Goal: Ask a question

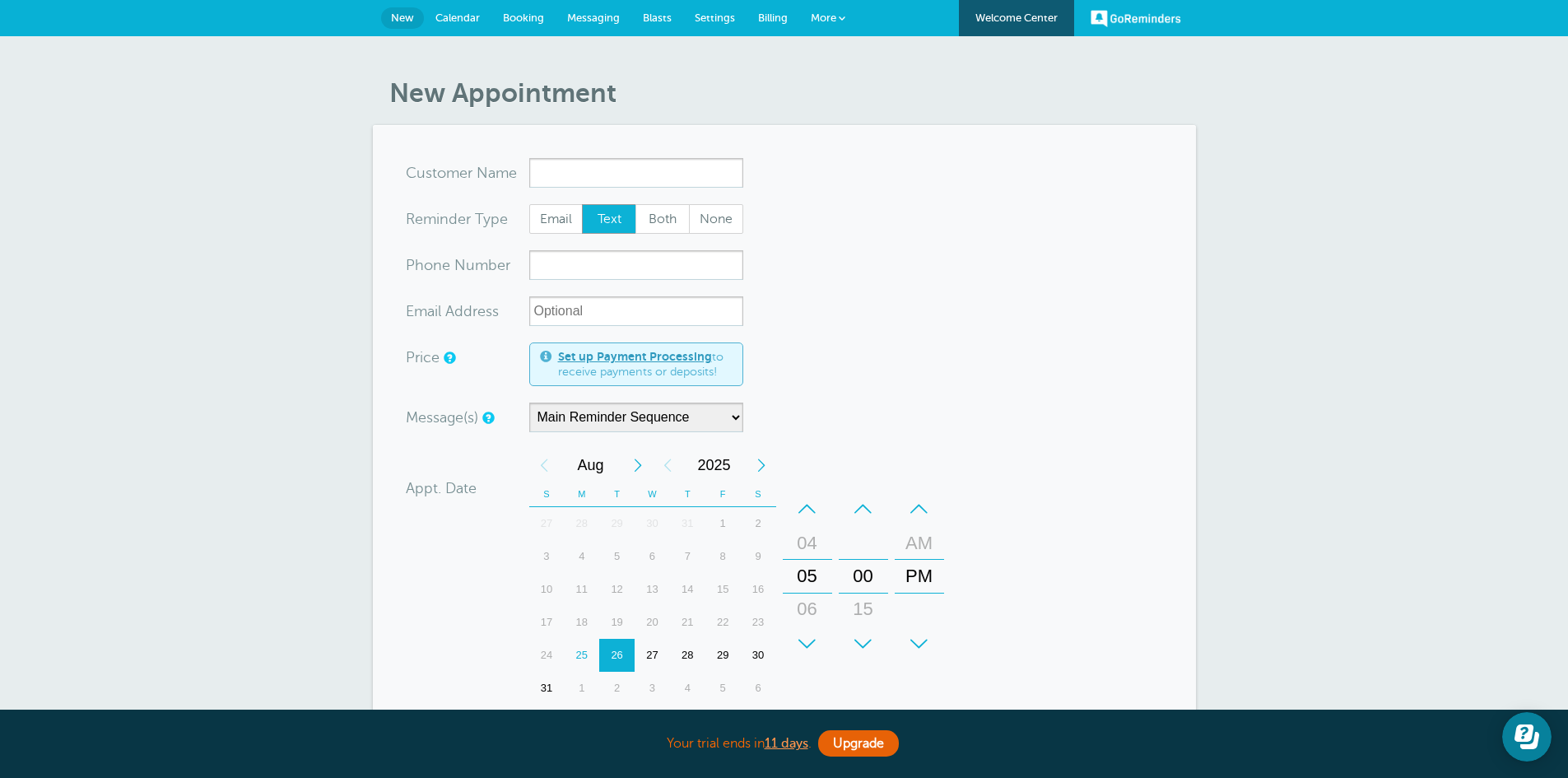
click at [464, 9] on link "Calendar" at bounding box center [457, 18] width 67 height 37
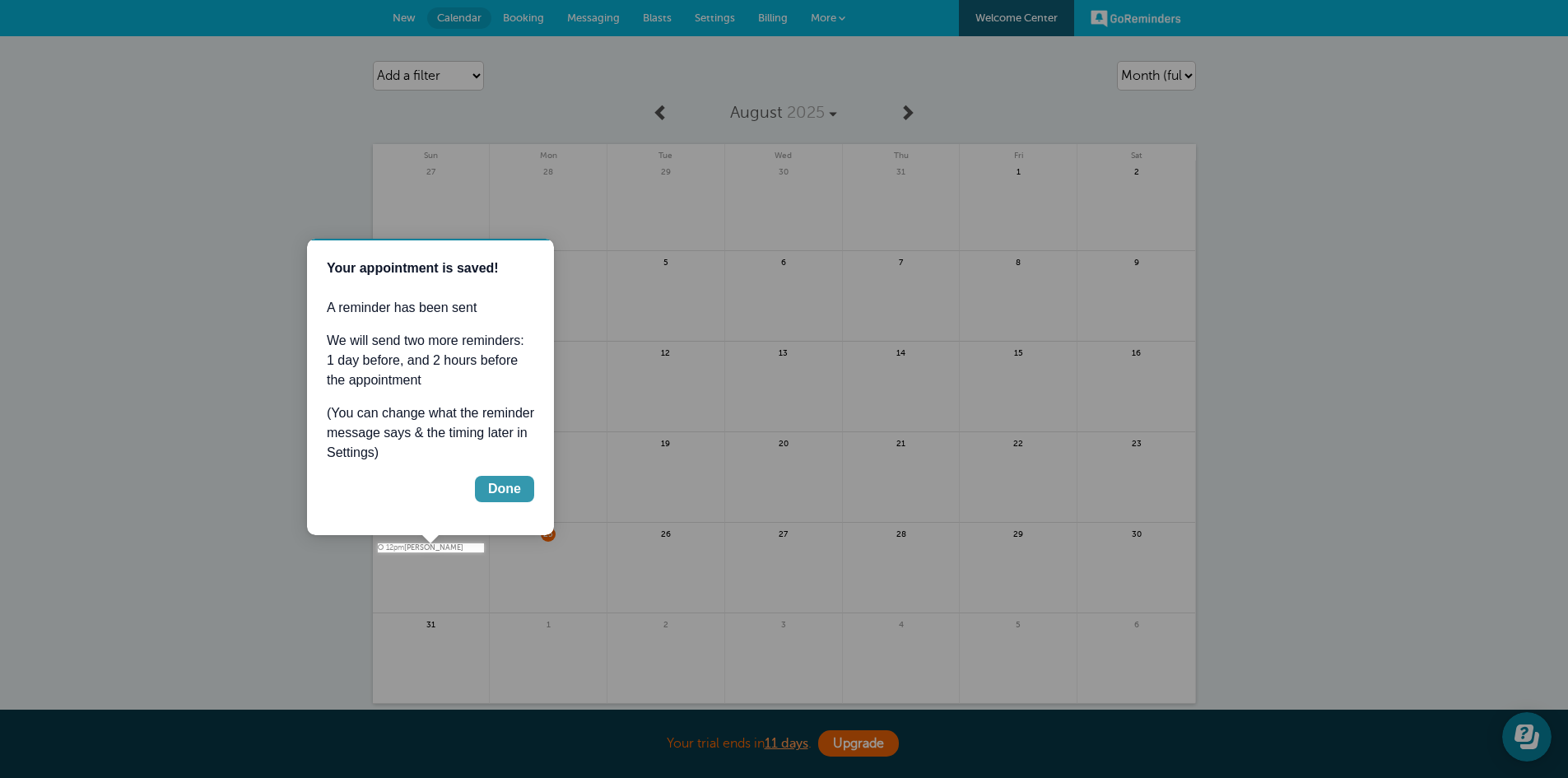
click at [485, 493] on button "Done" at bounding box center [505, 488] width 60 height 26
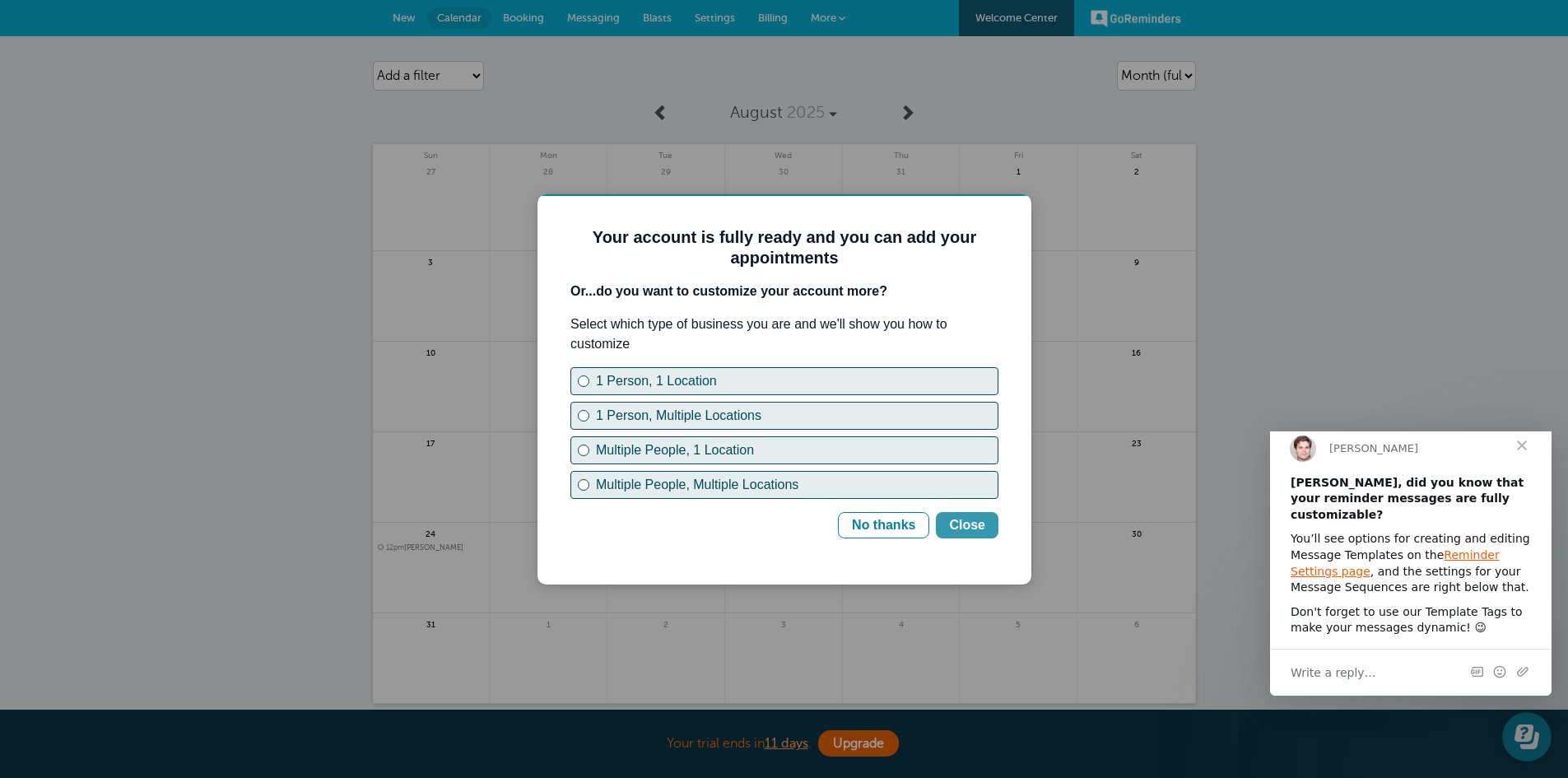
click at [964, 530] on div "Close" at bounding box center [967, 525] width 37 height 20
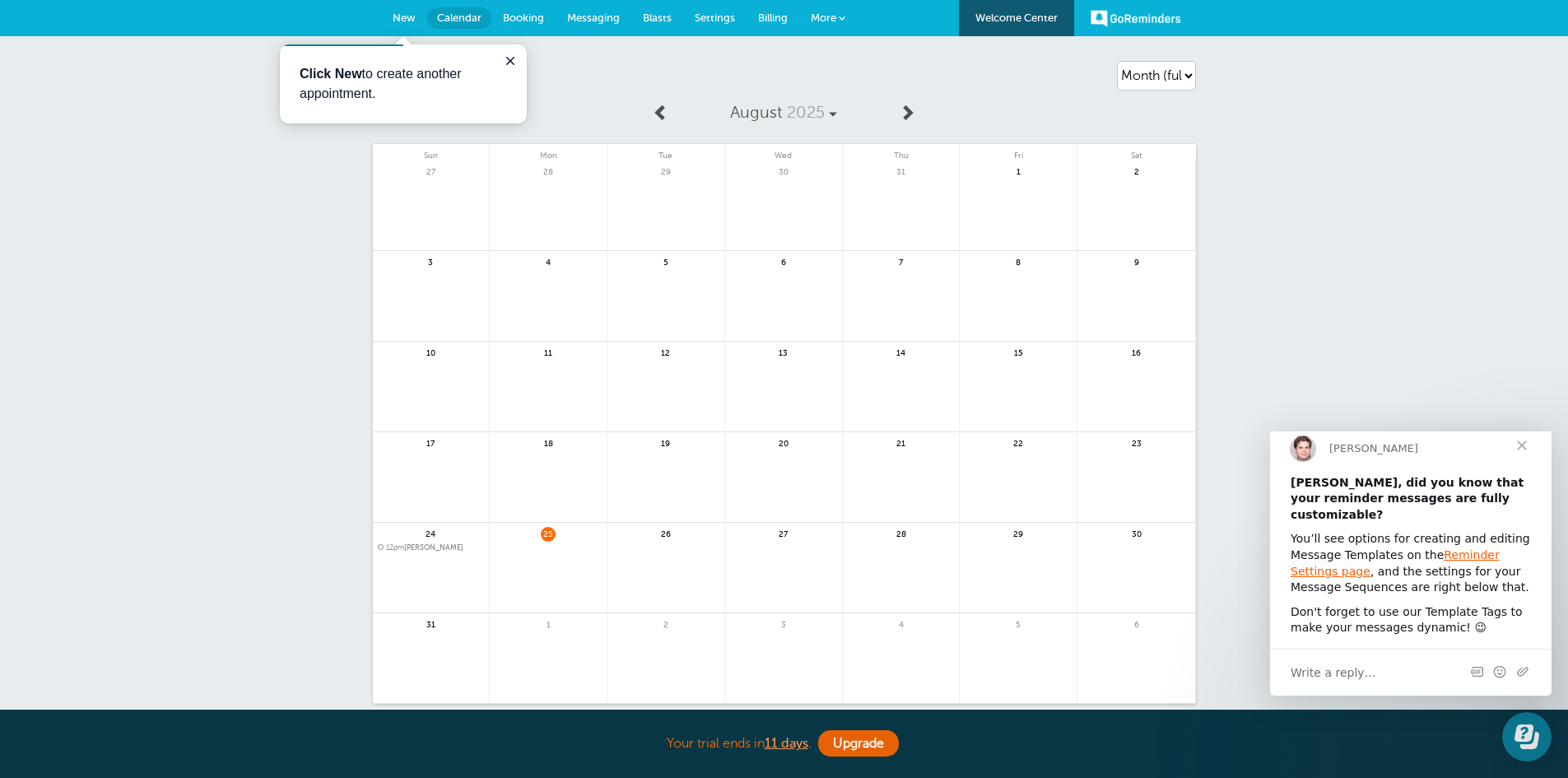
click at [704, 16] on span "Settings" at bounding box center [715, 17] width 40 height 13
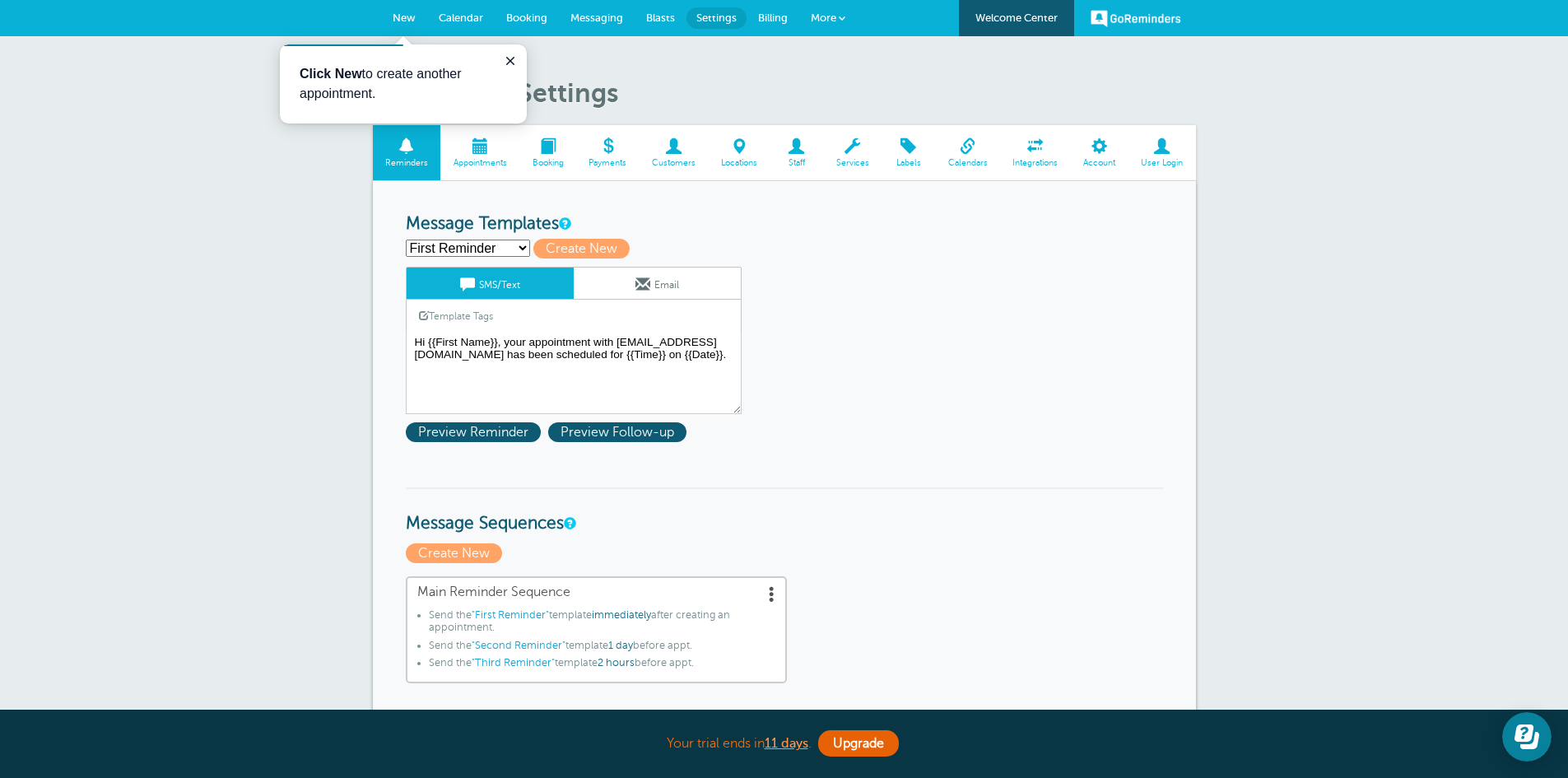
click at [777, 19] on span "Billing" at bounding box center [773, 17] width 30 height 13
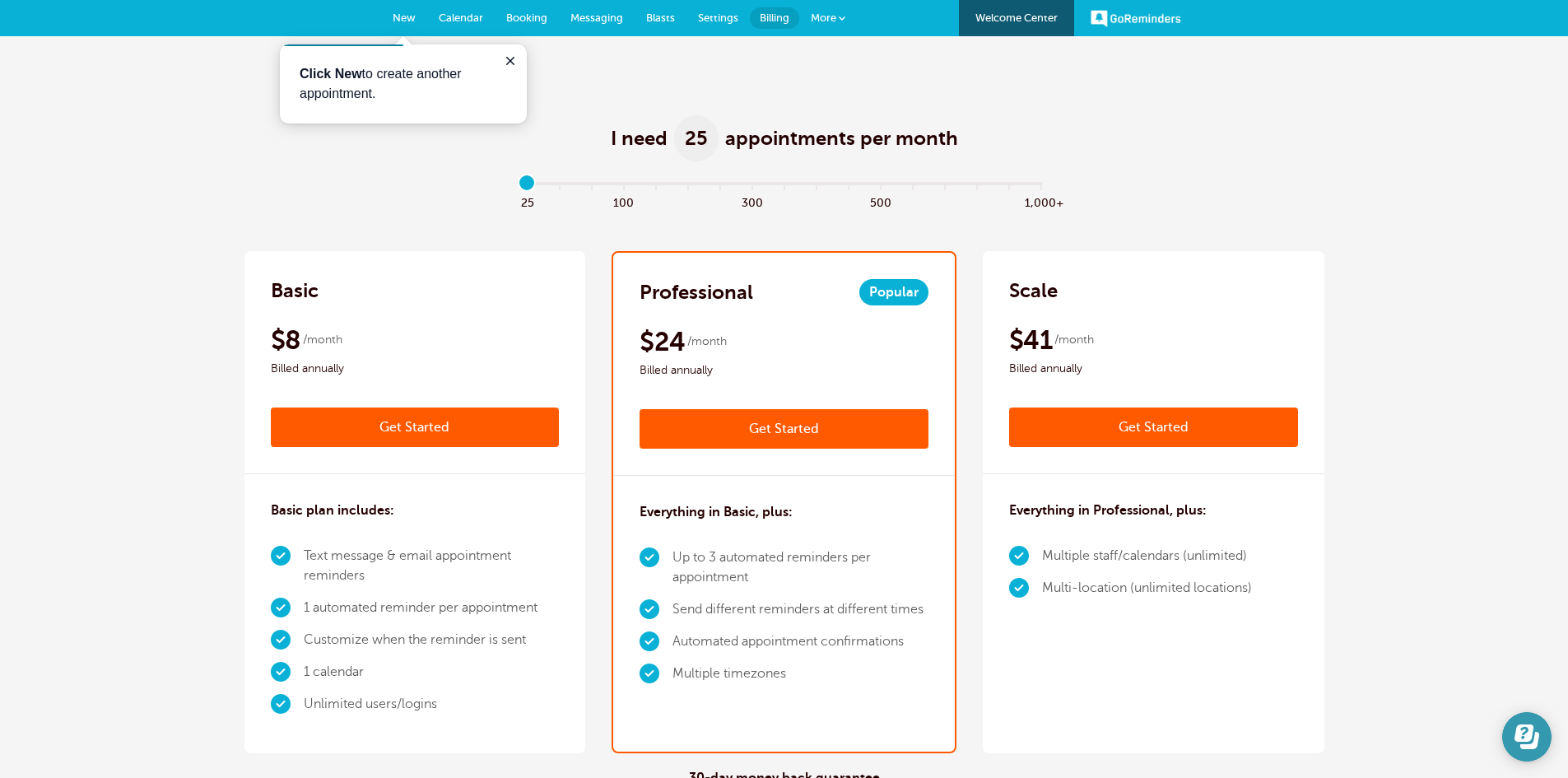
click at [1529, 739] on icon "Open Learn | Contact Us" at bounding box center [1525, 734] width 19 height 17
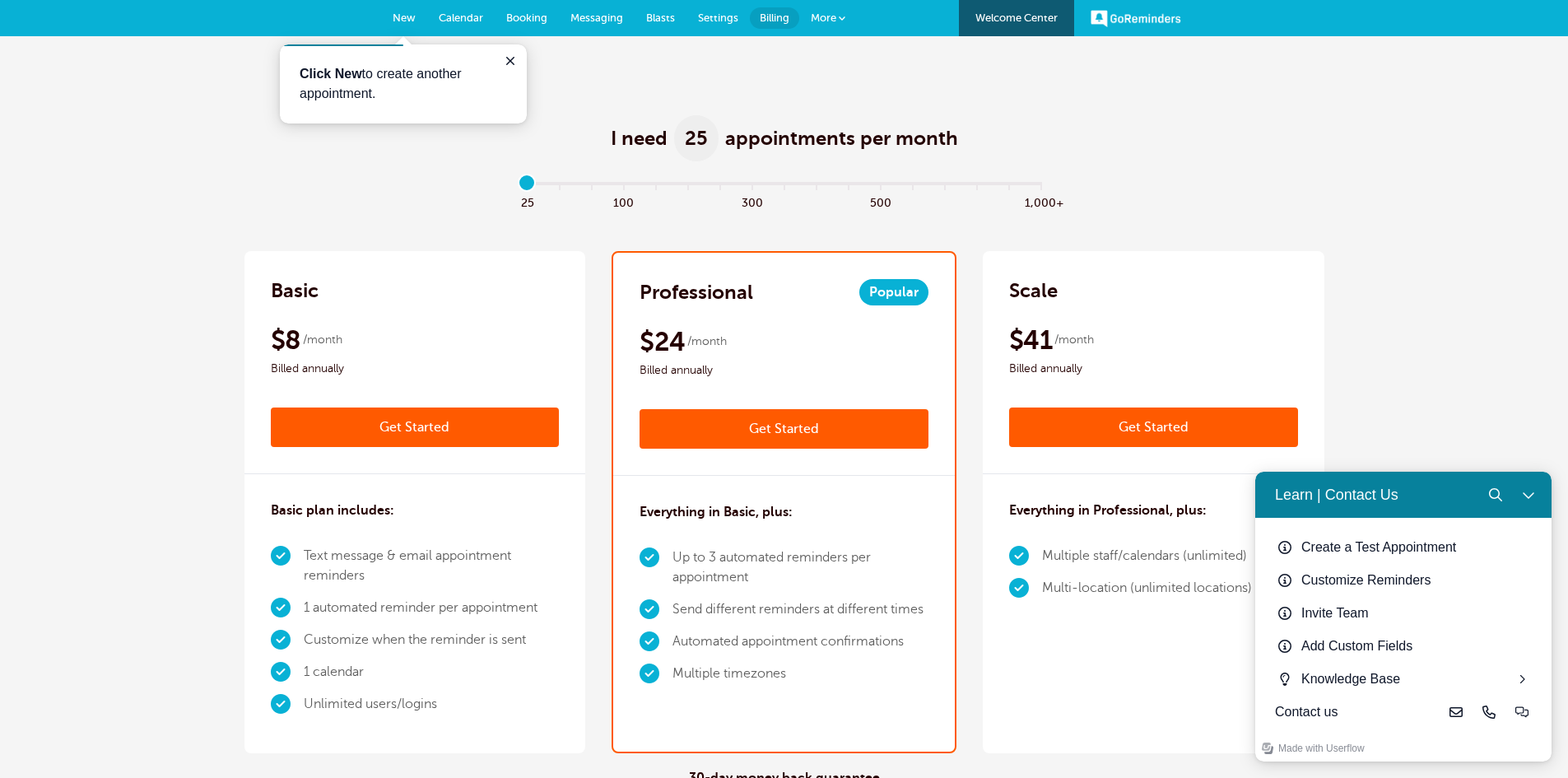
click at [1529, 495] on icon "Close Learn | Contact Us" at bounding box center [1529, 495] width 13 height 13
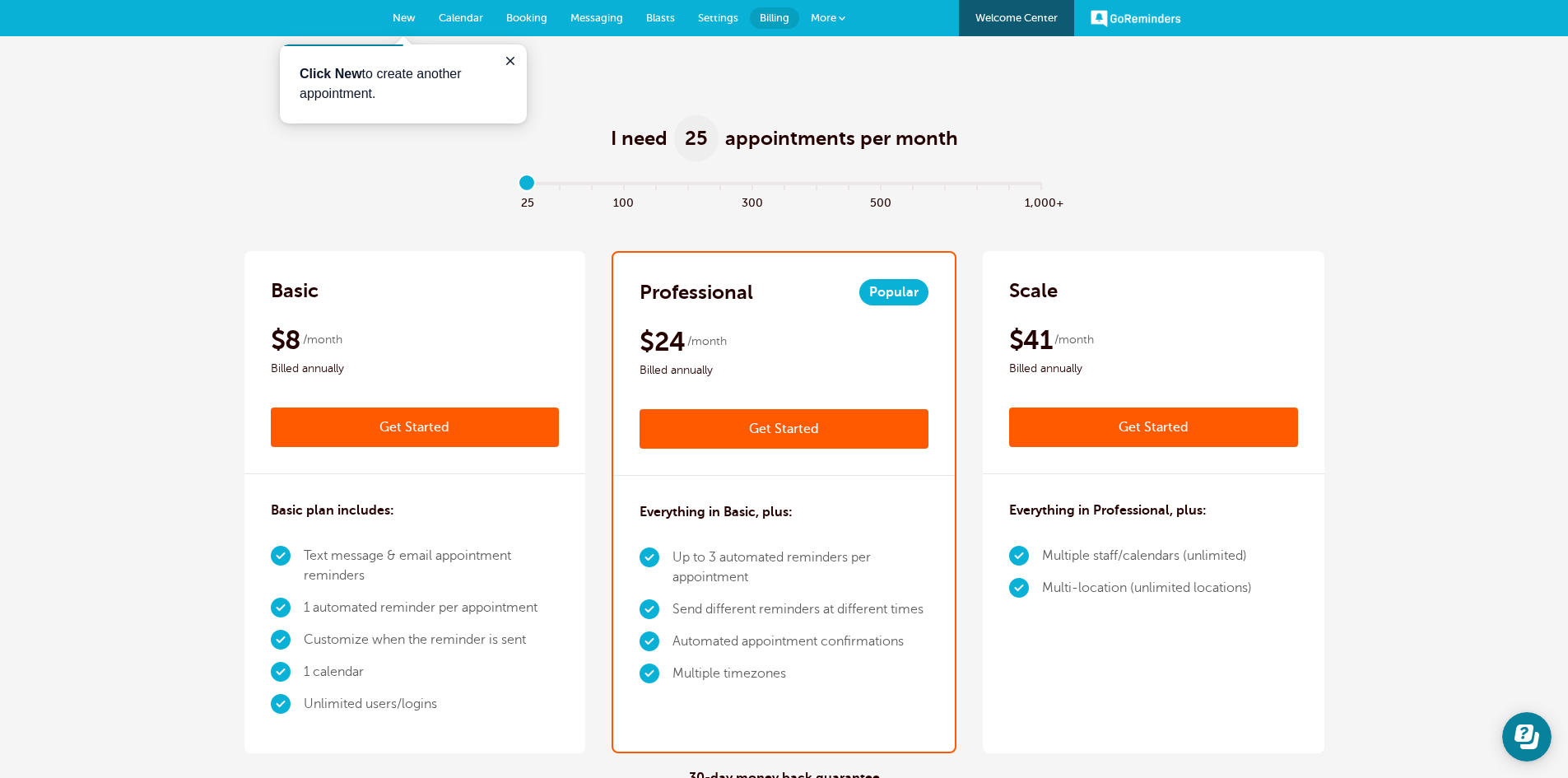
click at [1135, 346] on div "$41 /month Billed annually" at bounding box center [1154, 350] width 289 height 55
click at [1129, 536] on div "Everything in Professional, plus: Multiple staff/calendars (unlimited) Multi-lo…" at bounding box center [1153, 556] width 342 height 163
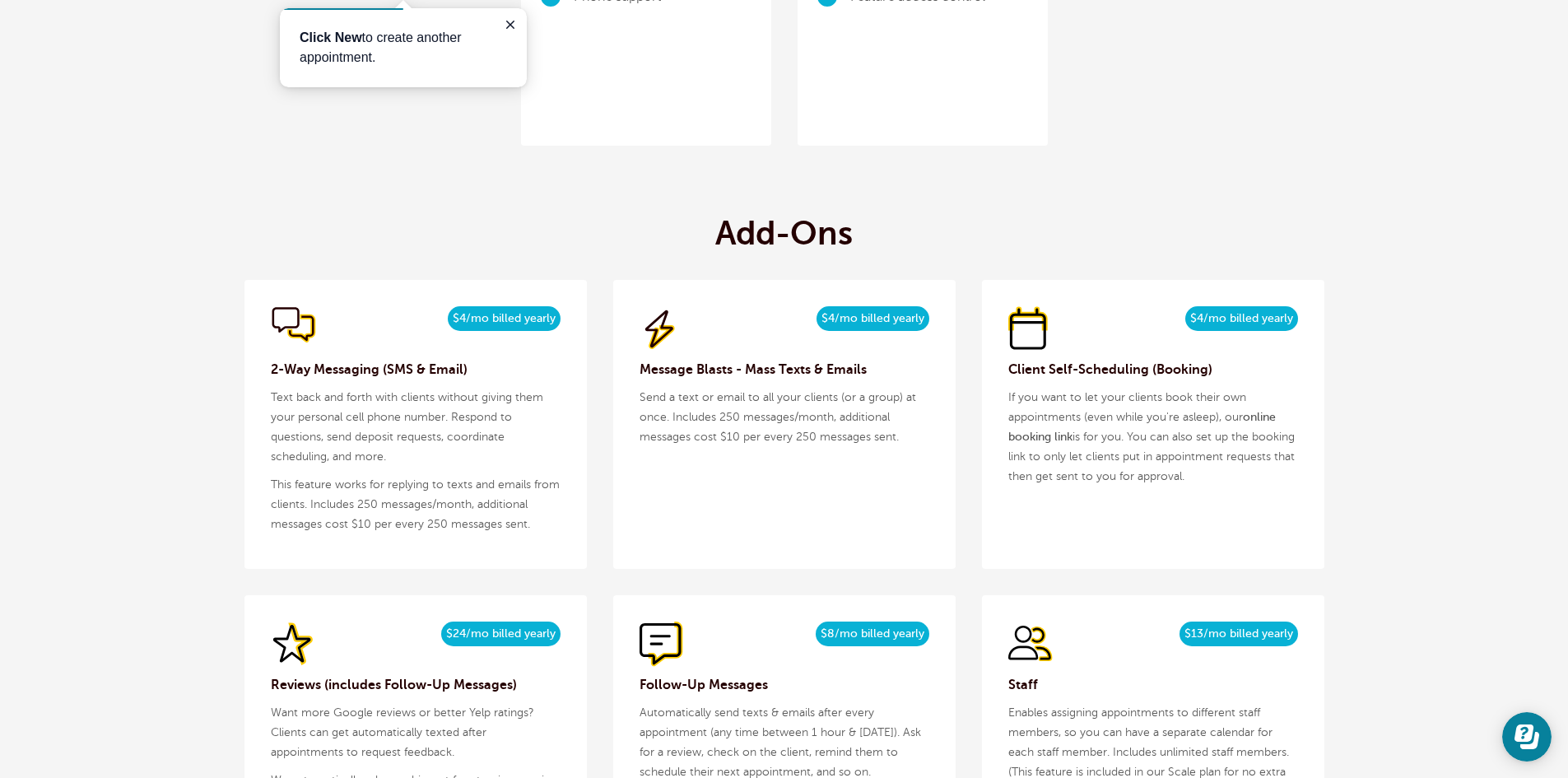
scroll to position [1894, 0]
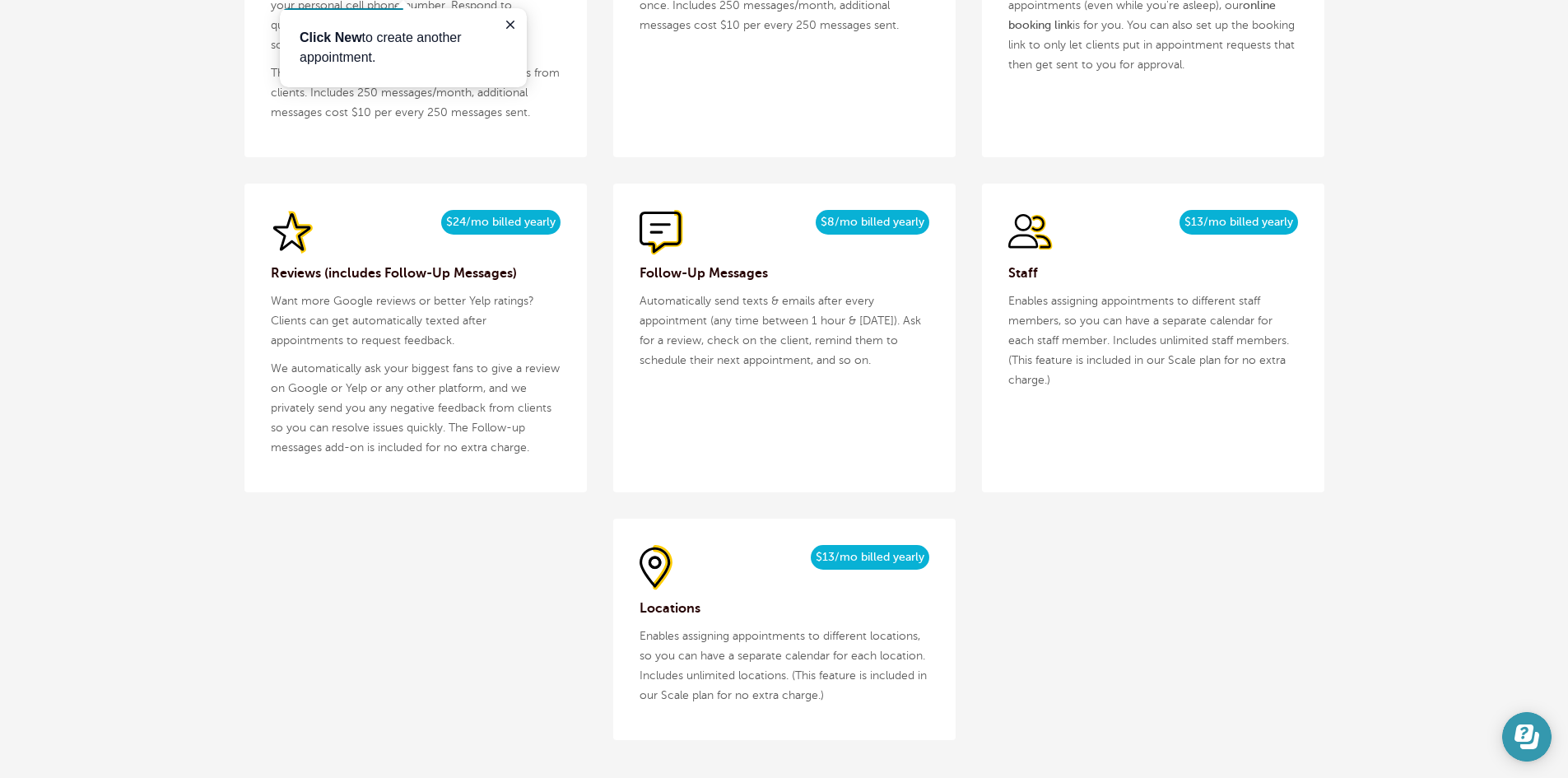
click at [1523, 737] on icon "Open Learn | Contact Us" at bounding box center [1528, 738] width 25 height 25
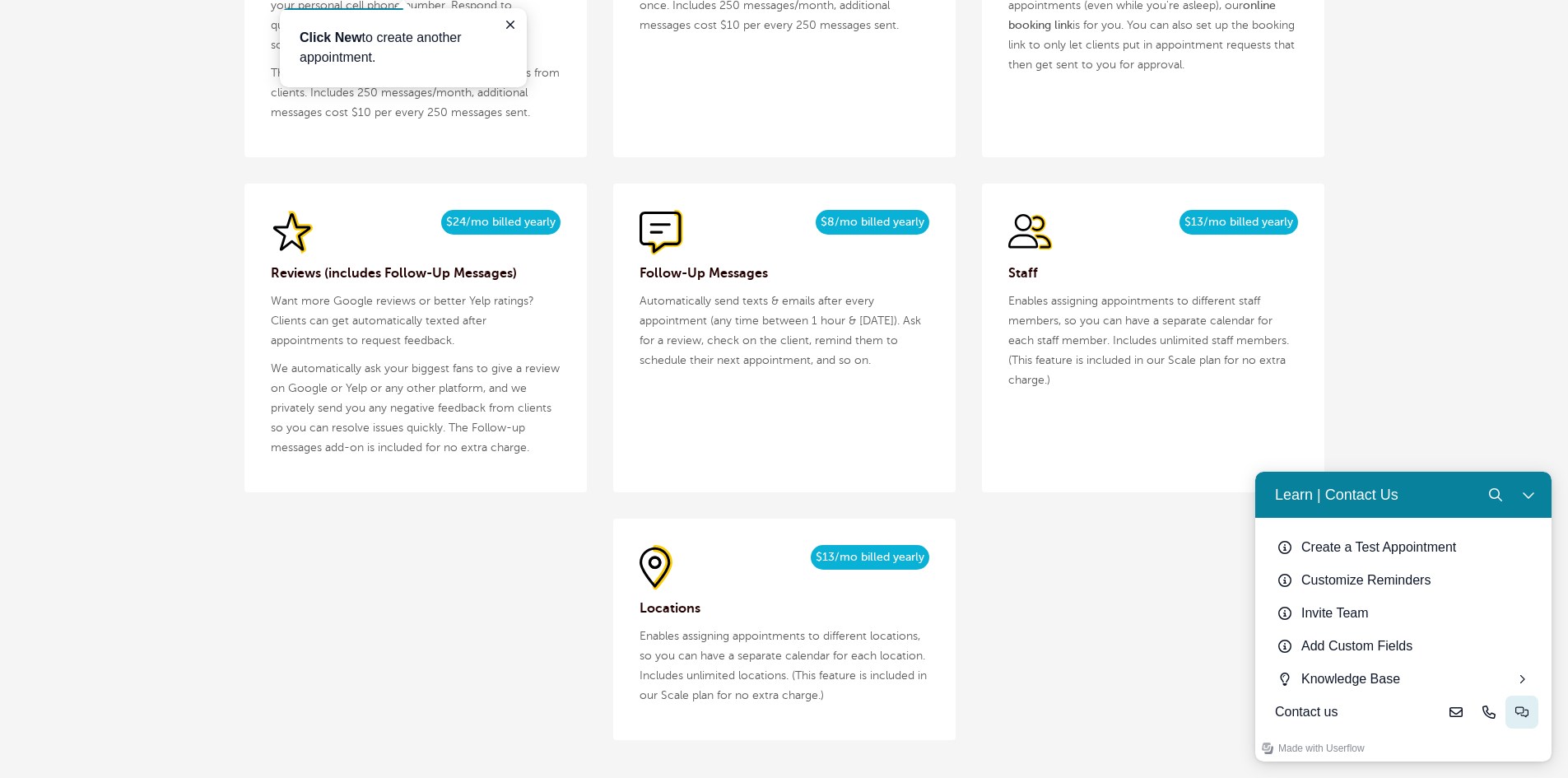
click at [1522, 707] on icon "Live-chat" at bounding box center [1523, 713] width 13 height 13
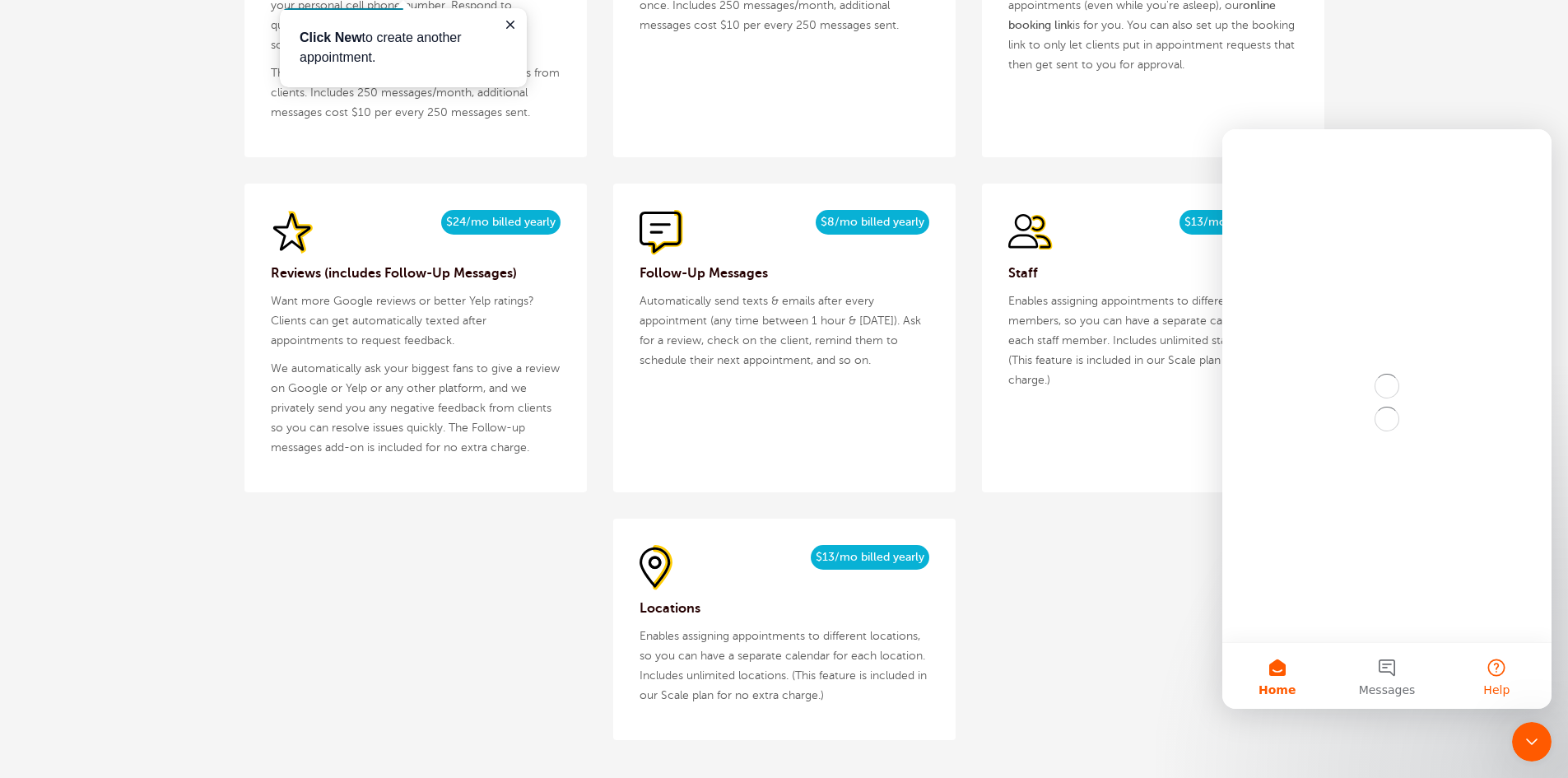
scroll to position [0, 0]
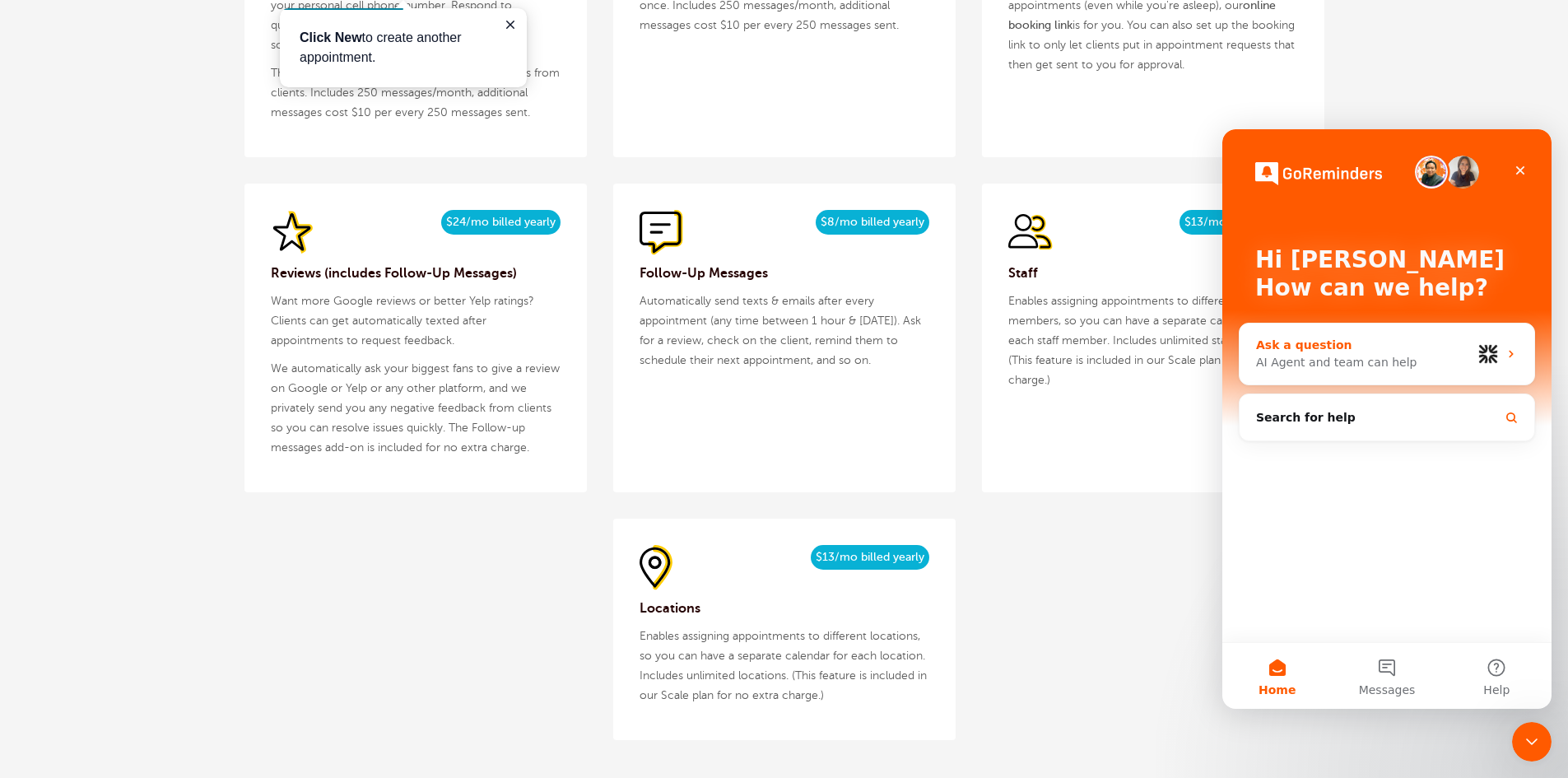
click at [1305, 367] on div "AI Agent and team can help" at bounding box center [1364, 363] width 216 height 17
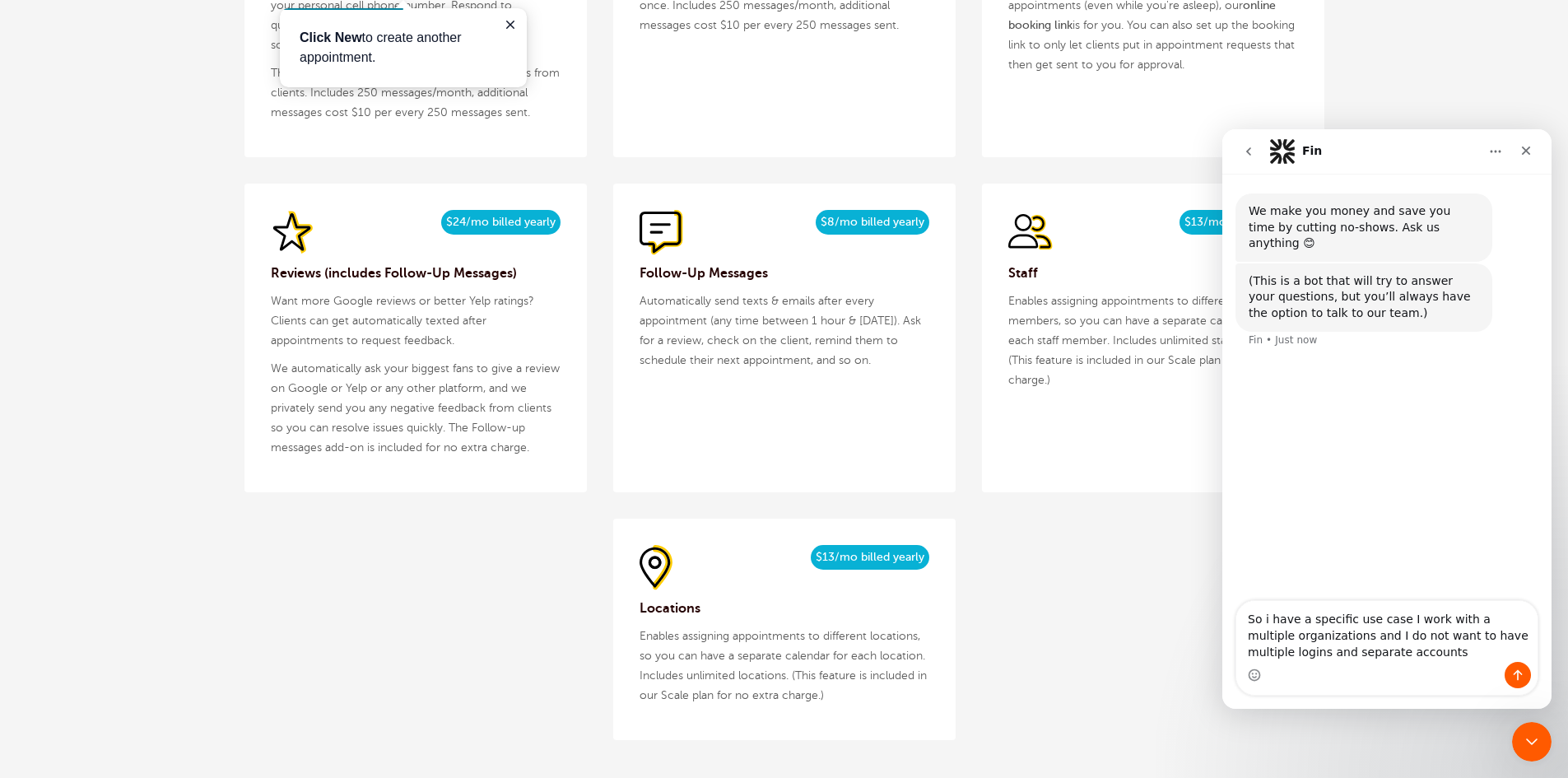
click at [1371, 652] on textarea "So i have a specific use case I work with a multiple organizations and I do not…" at bounding box center [1387, 631] width 301 height 61
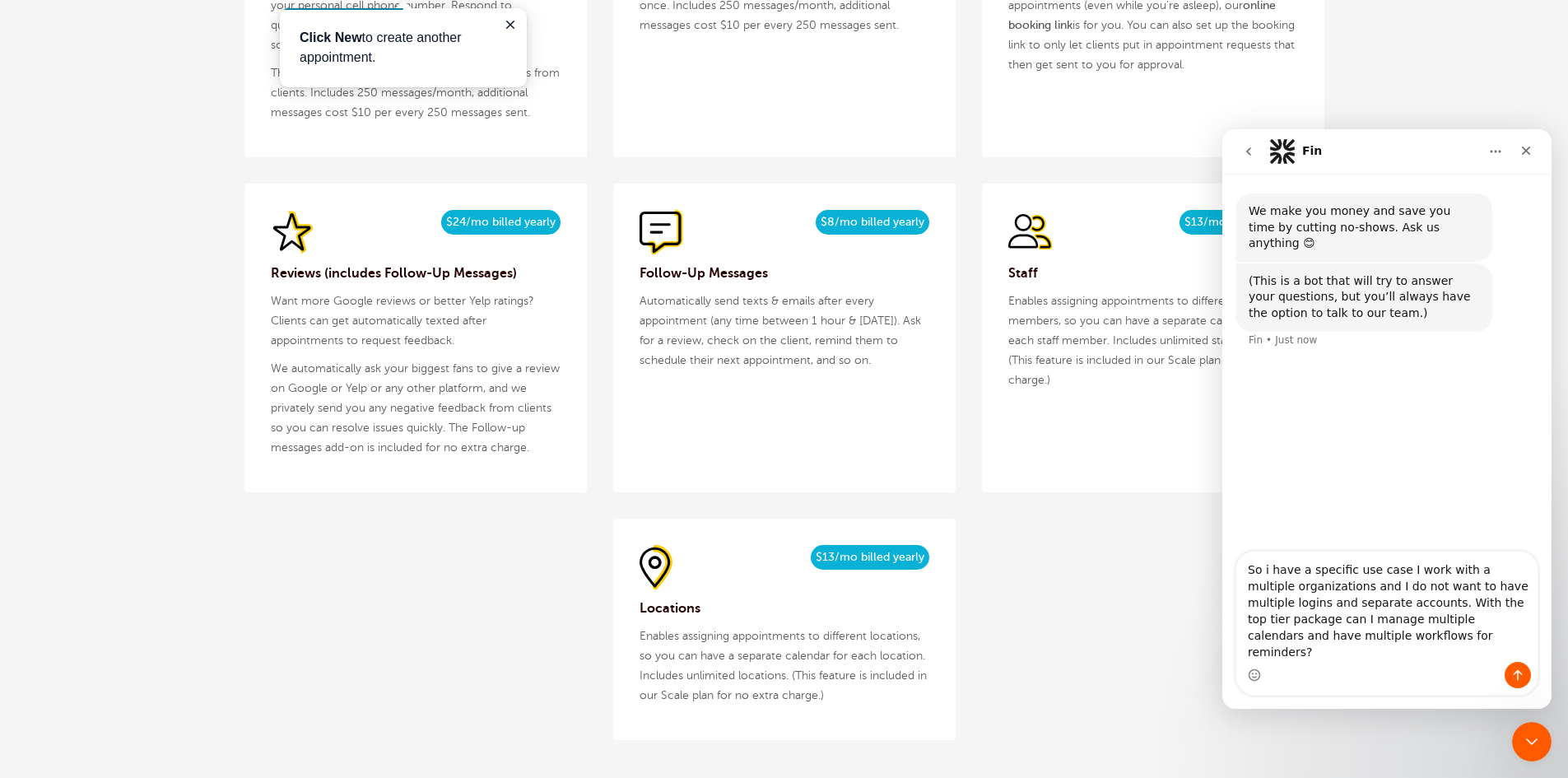
click at [1383, 636] on textarea "So i have a specific use case I work with a multiple organizations and I do not…" at bounding box center [1387, 607] width 301 height 111
type textarea "So i have a specific use case I work with a multiple organizations and I do not…"
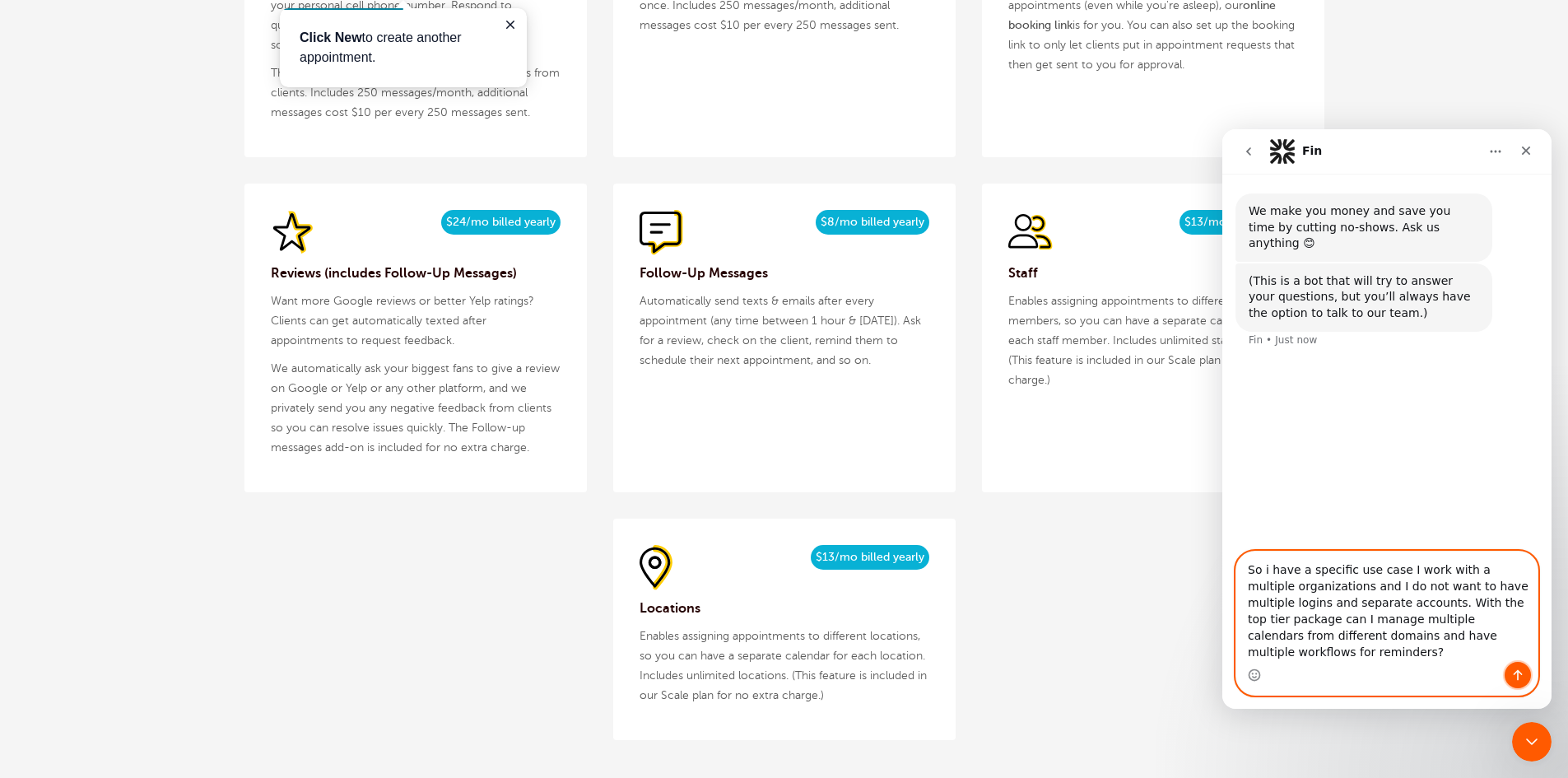
click at [1516, 669] on icon "Send a message…" at bounding box center [1518, 676] width 13 height 13
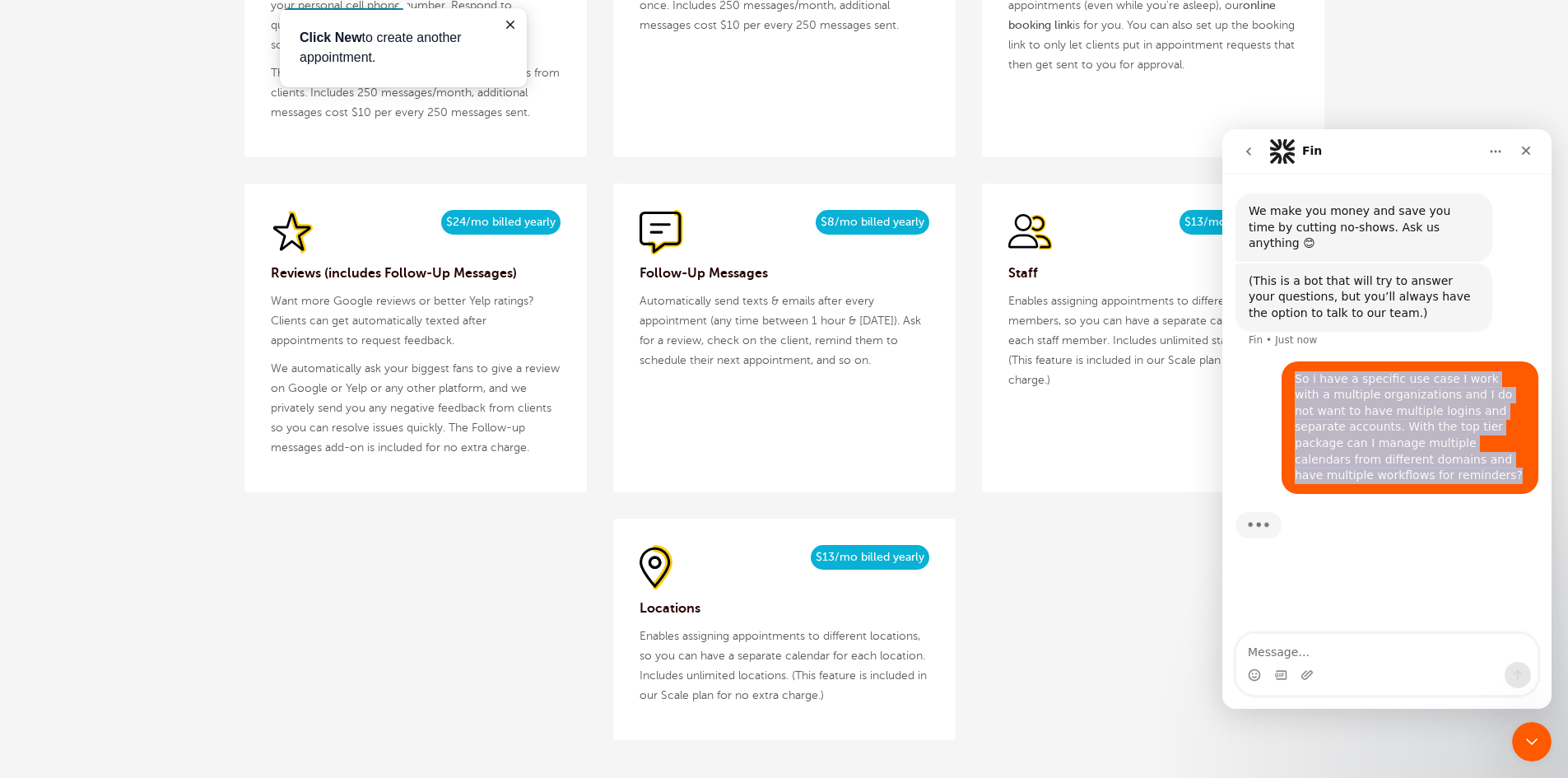
drag, startPoint x: 1525, startPoint y: 438, endPoint x: 1295, endPoint y: 356, distance: 244.2
click at [1295, 361] on div "So i have a specific use case I work with a multiple organizations and I do not…" at bounding box center [1410, 428] width 257 height 133
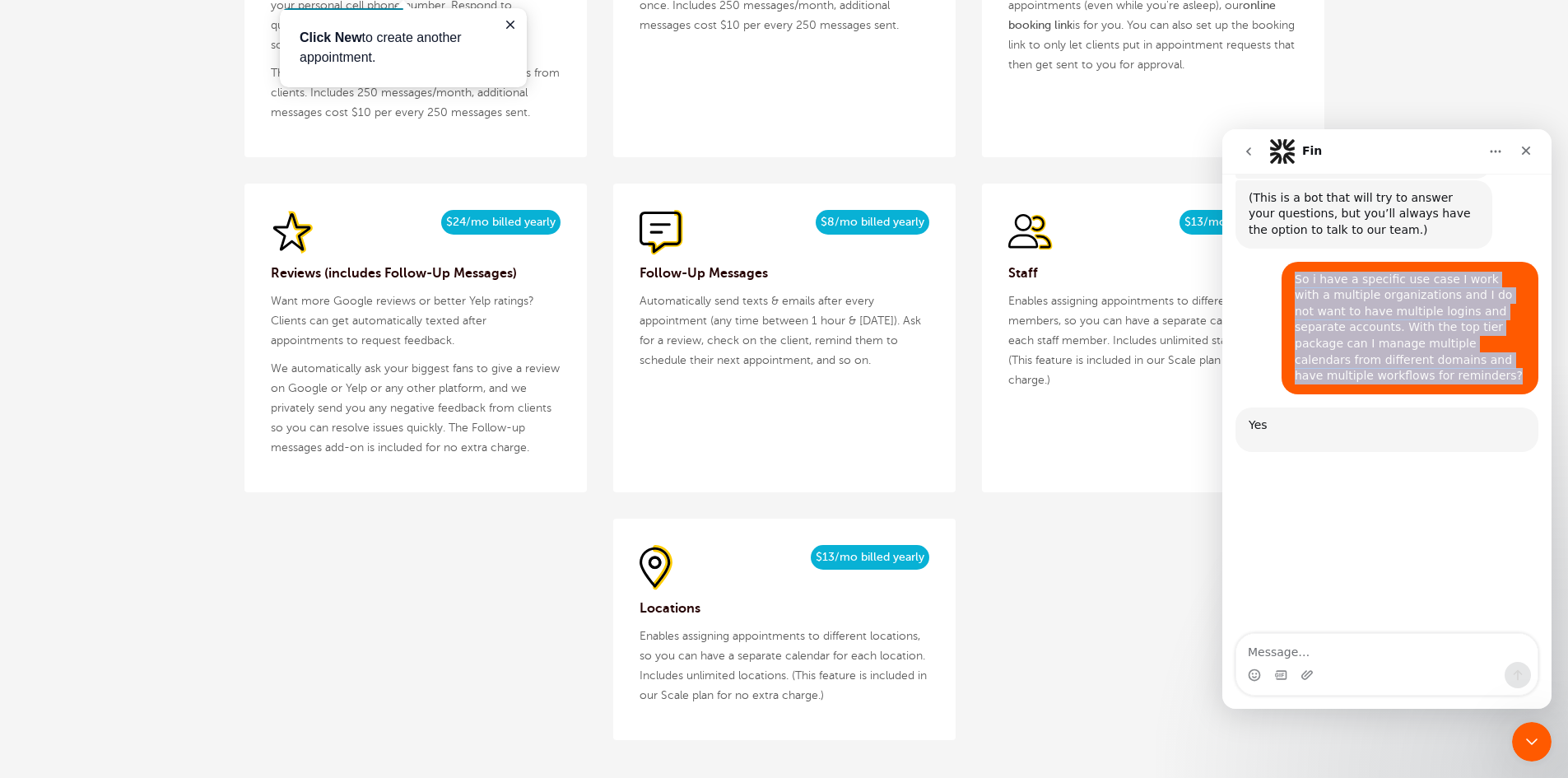
scroll to position [159, 0]
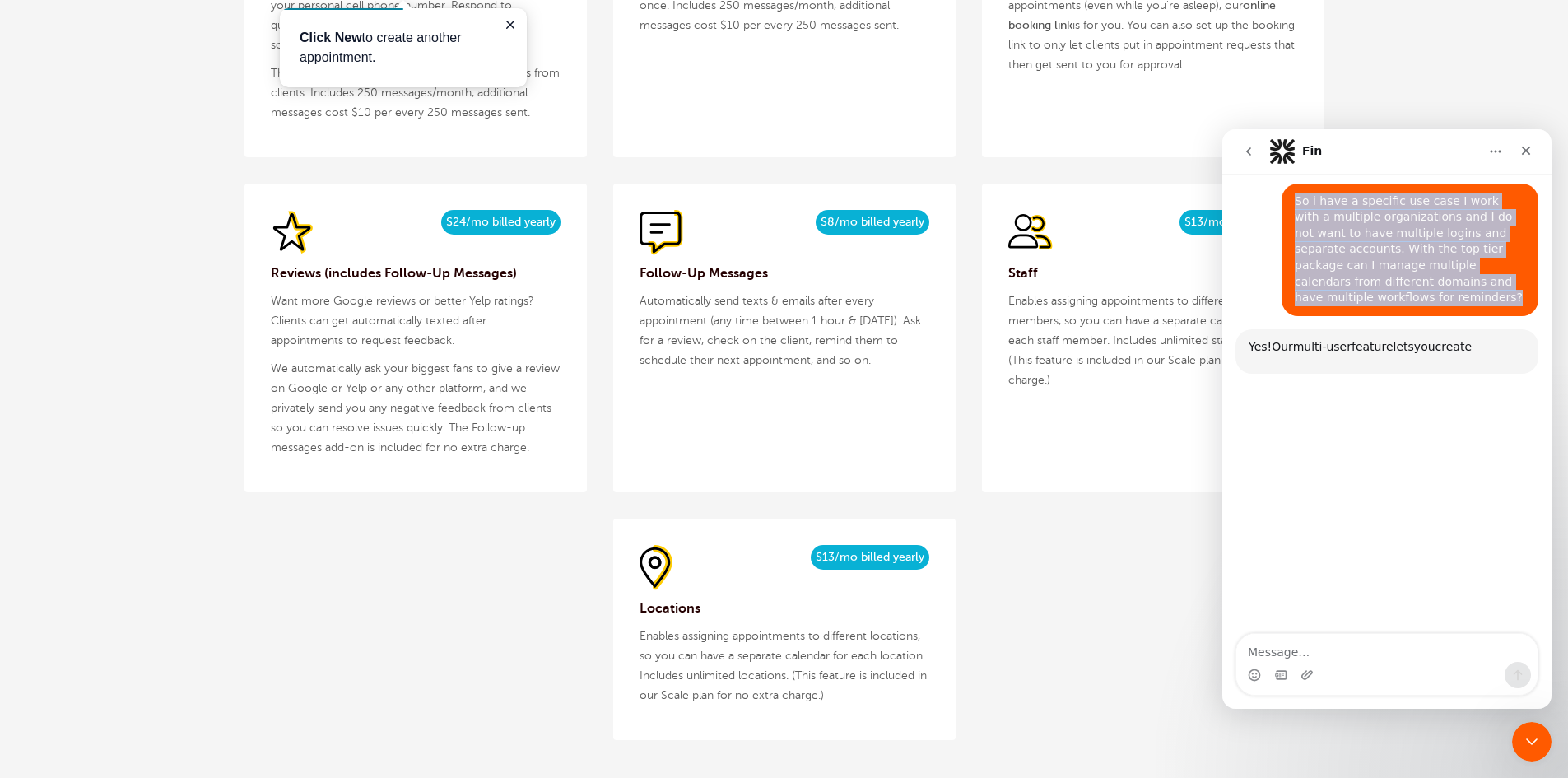
copy div "So i have a specific use case I work with a multiple organizations and I do not…"
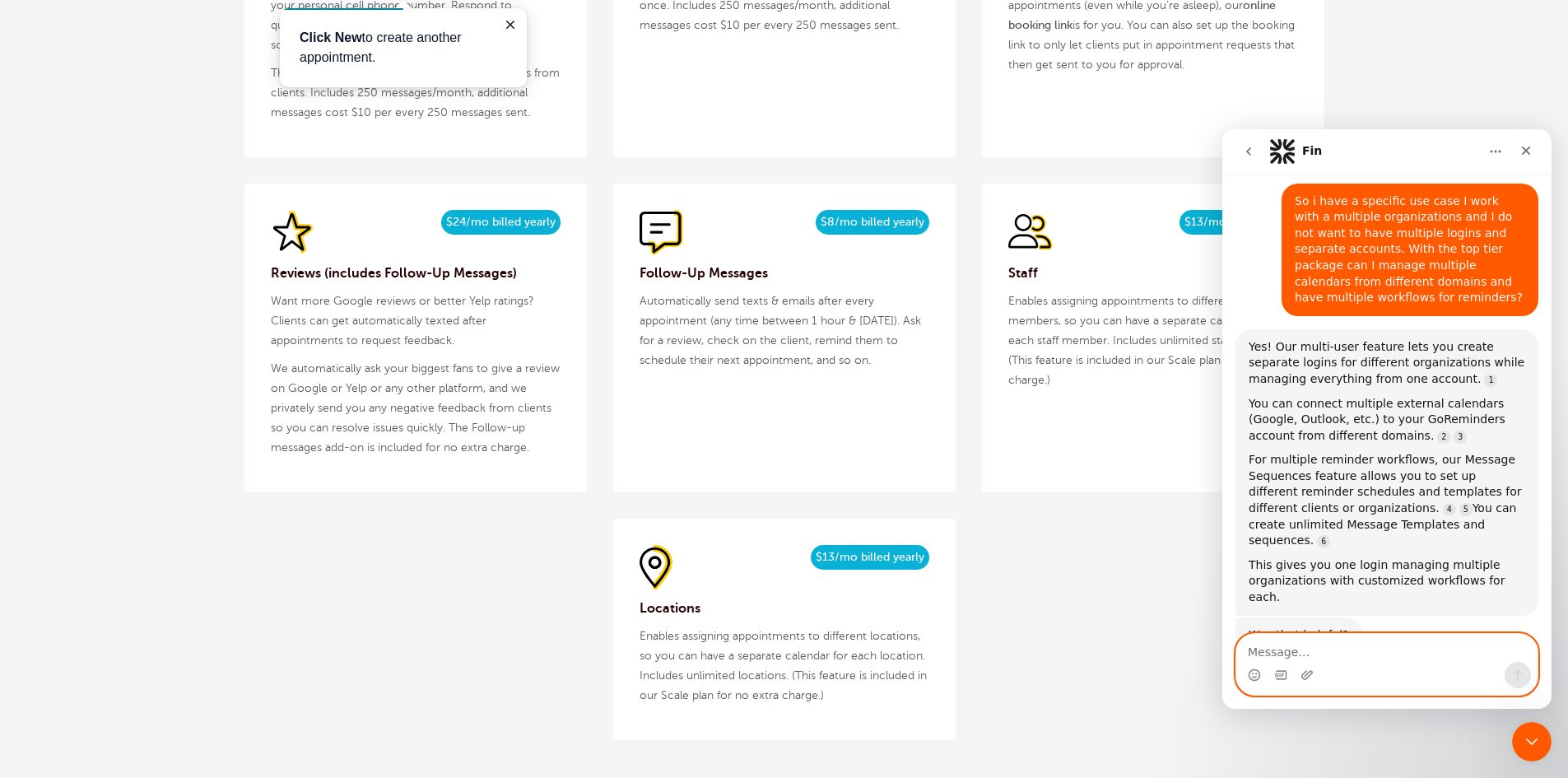
click at [1323, 653] on textarea "Message…" at bounding box center [1387, 648] width 301 height 28
type textarea "Is this only in the top tier package"
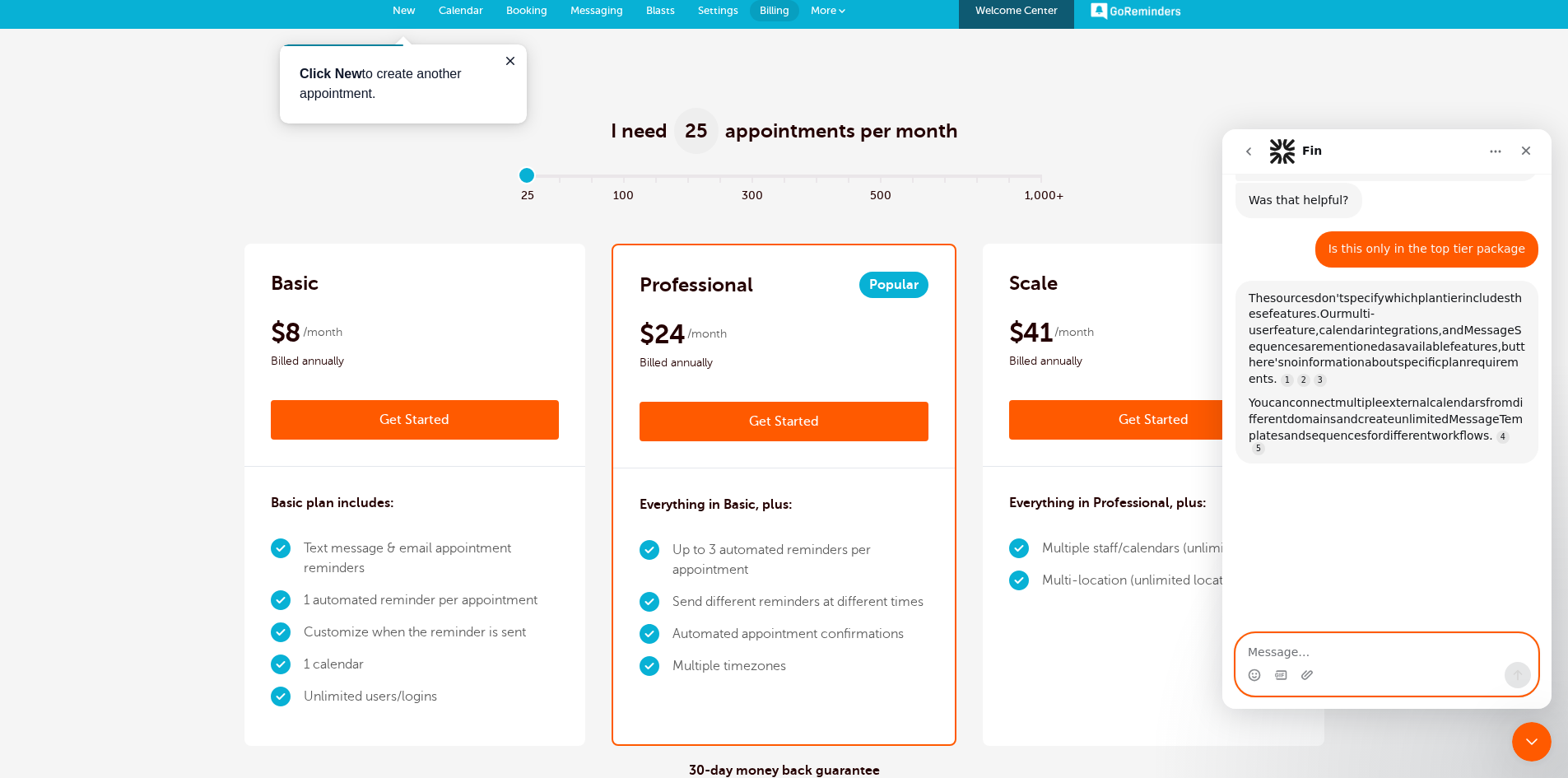
scroll to position [0, 0]
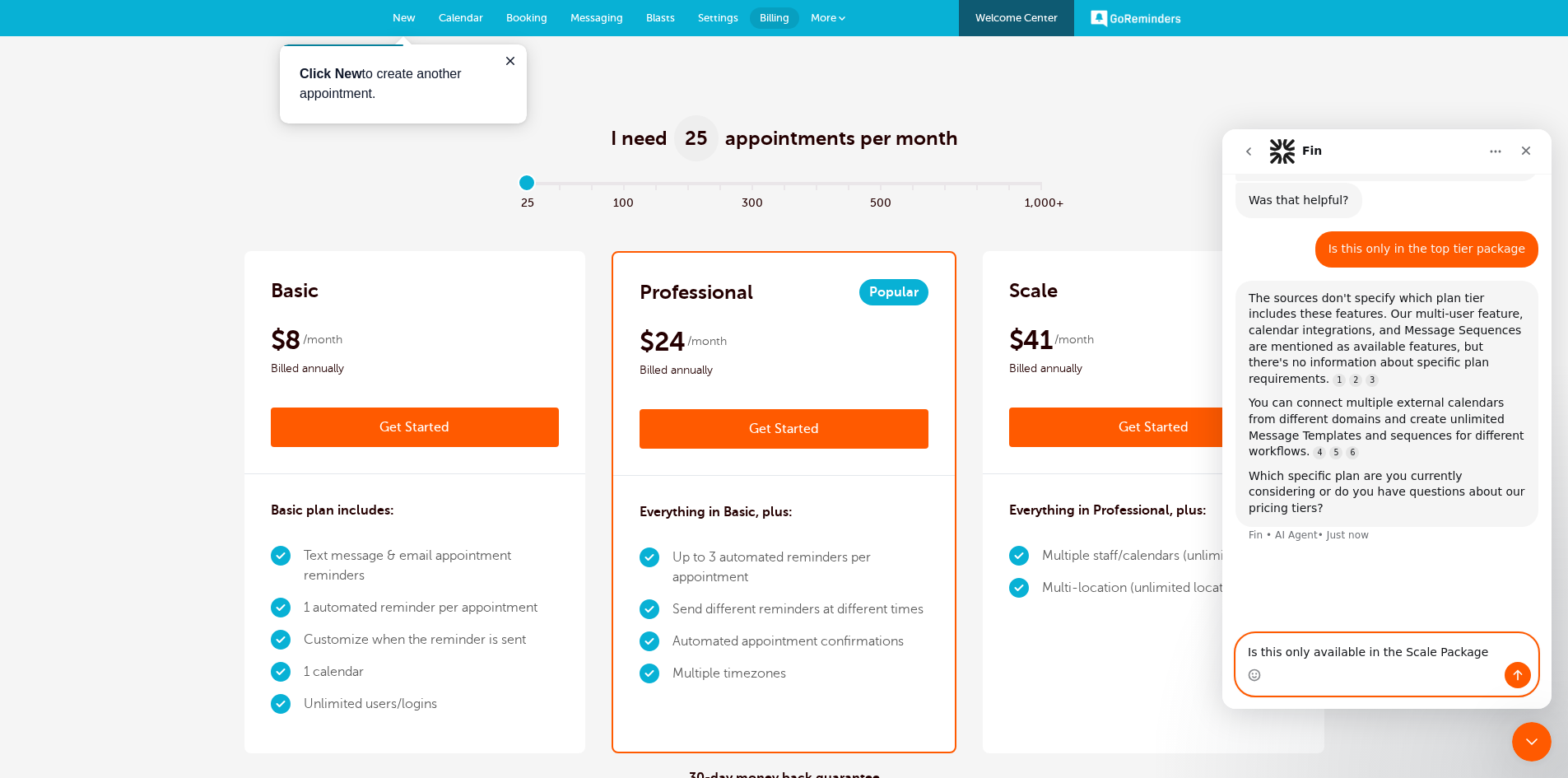
type textarea "Is this only available in the Scale Package"
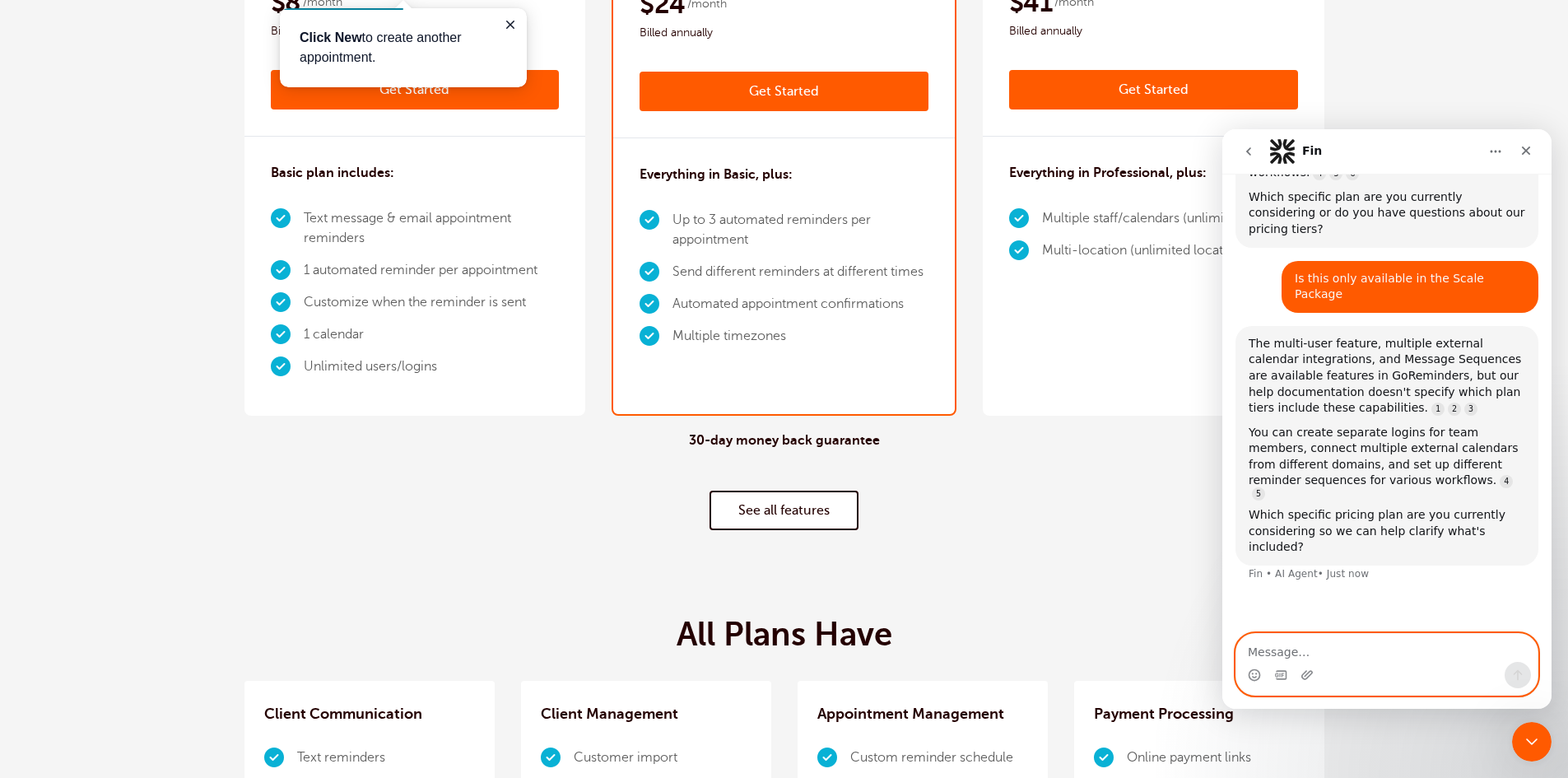
scroll to position [412, 0]
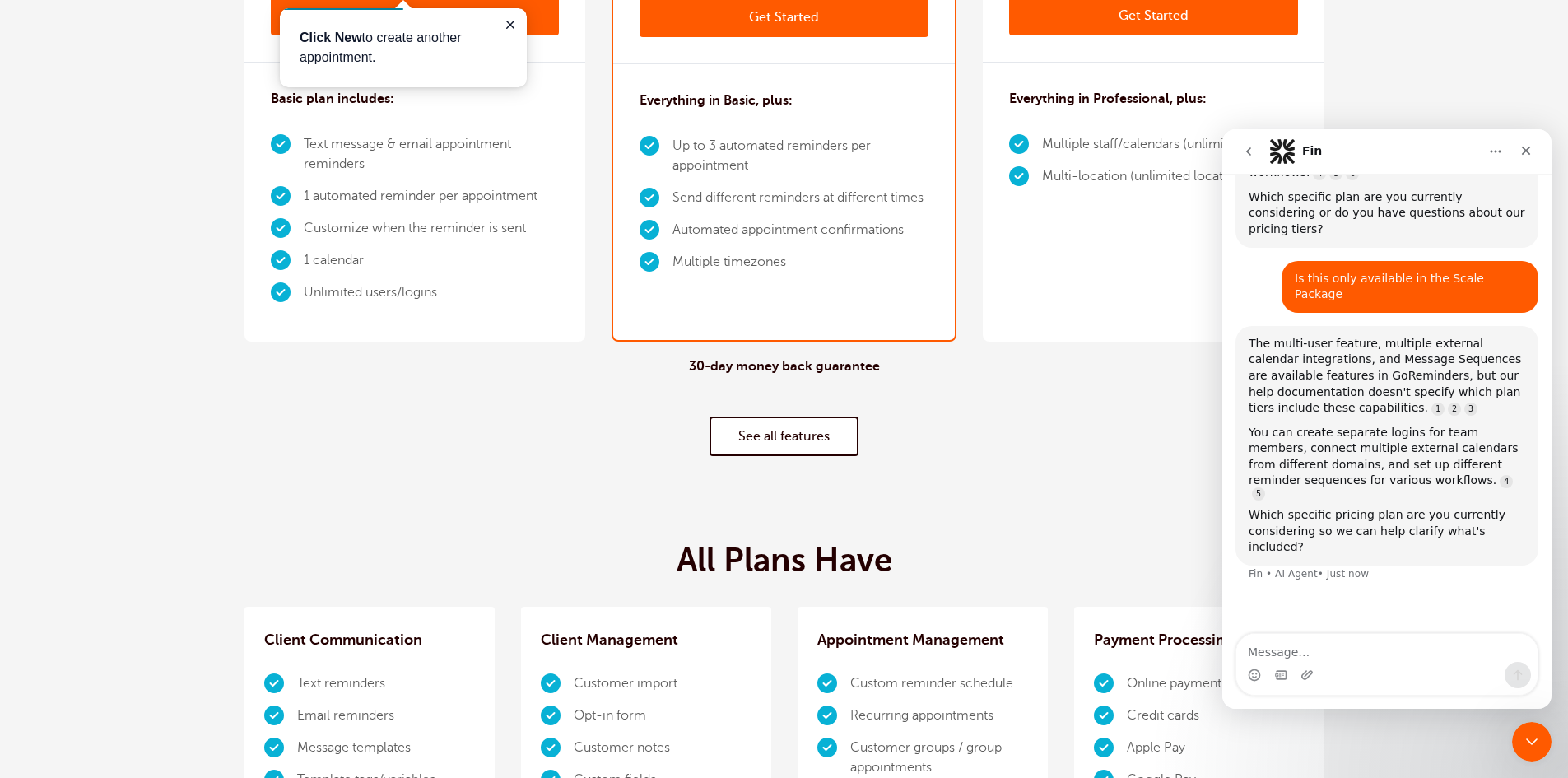
click at [819, 437] on link "See all features" at bounding box center [784, 436] width 149 height 39
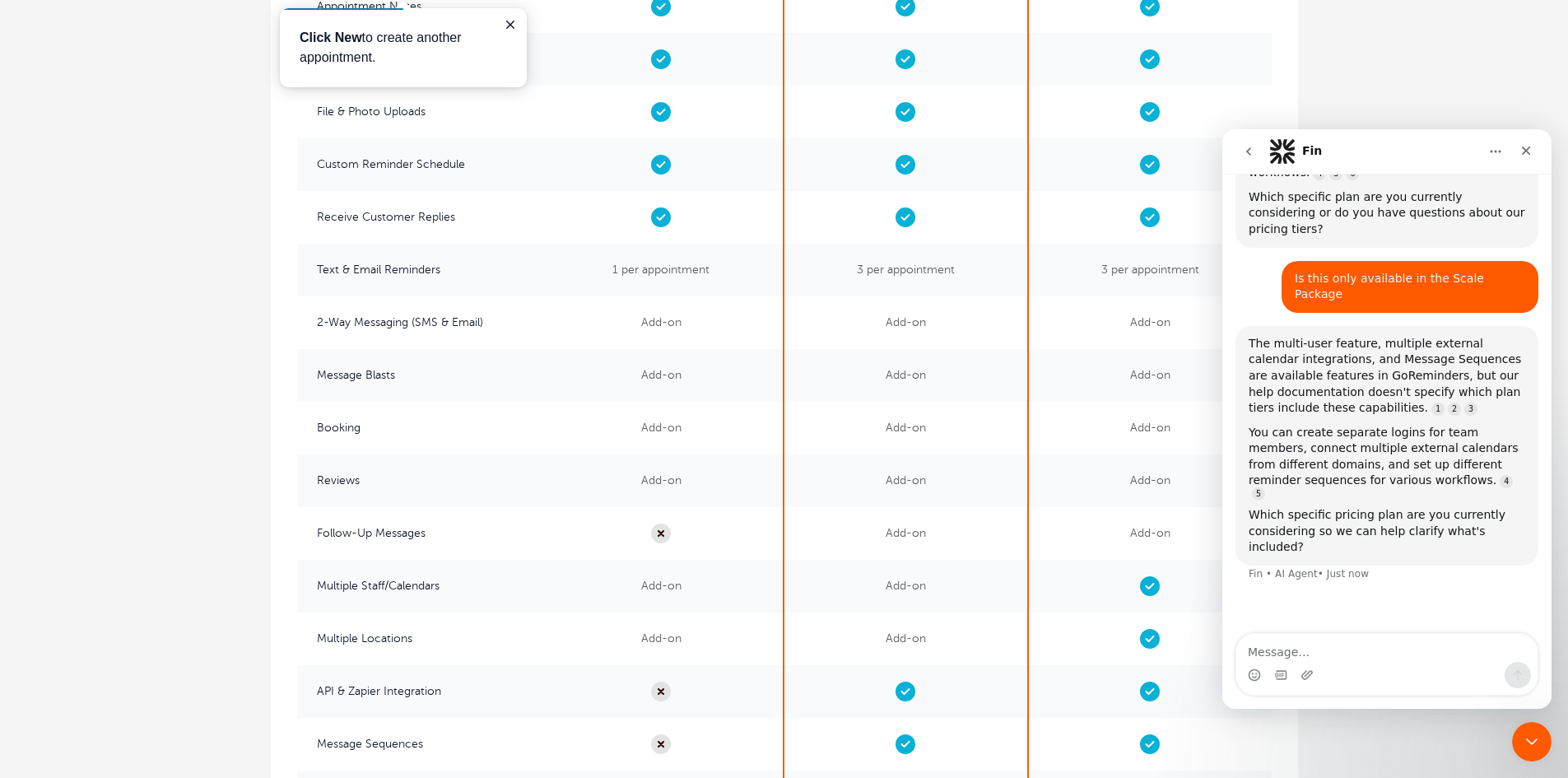
scroll to position [3417, 0]
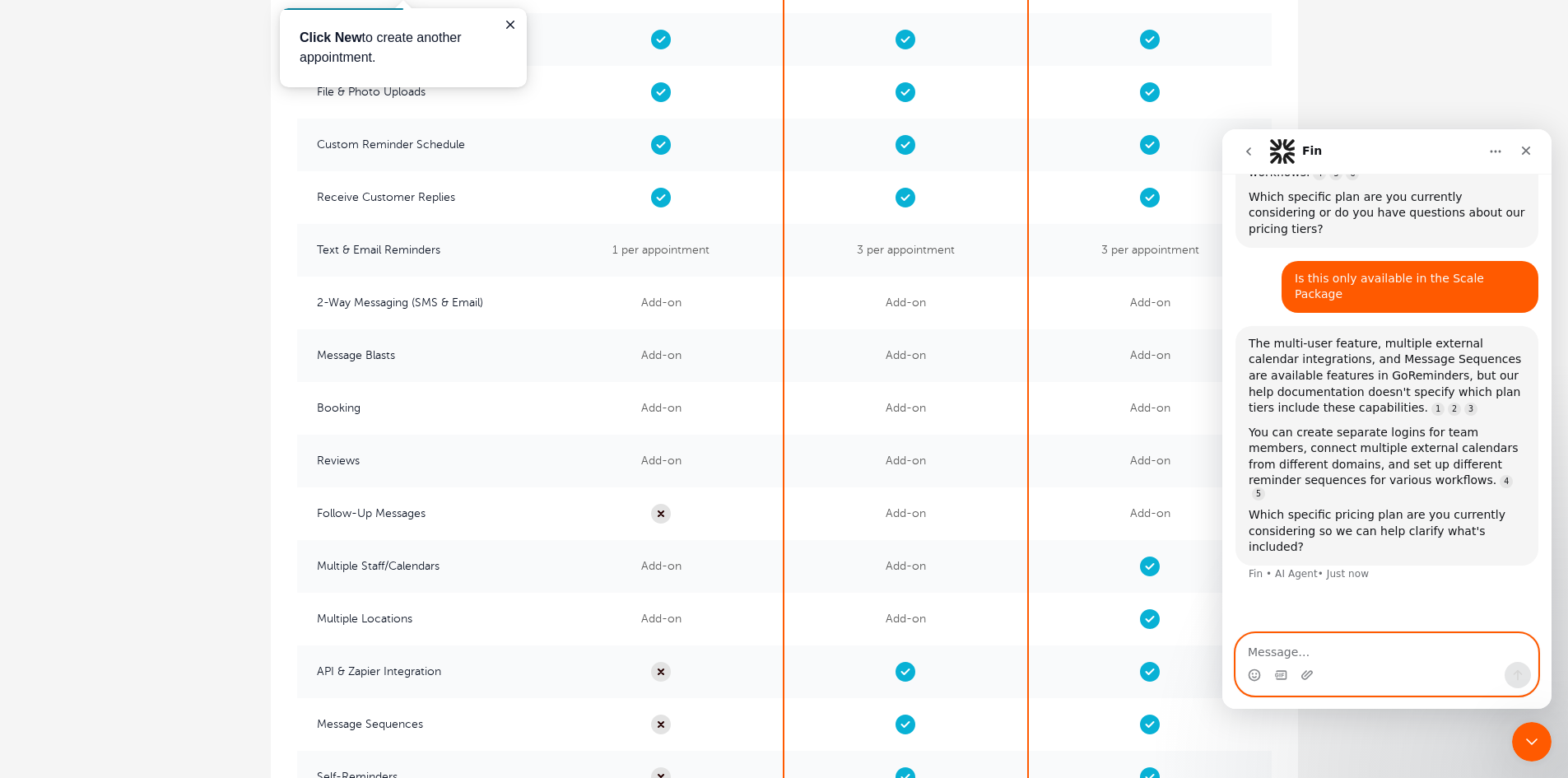
click at [1296, 652] on textarea "Message…" at bounding box center [1387, 648] width 301 height 28
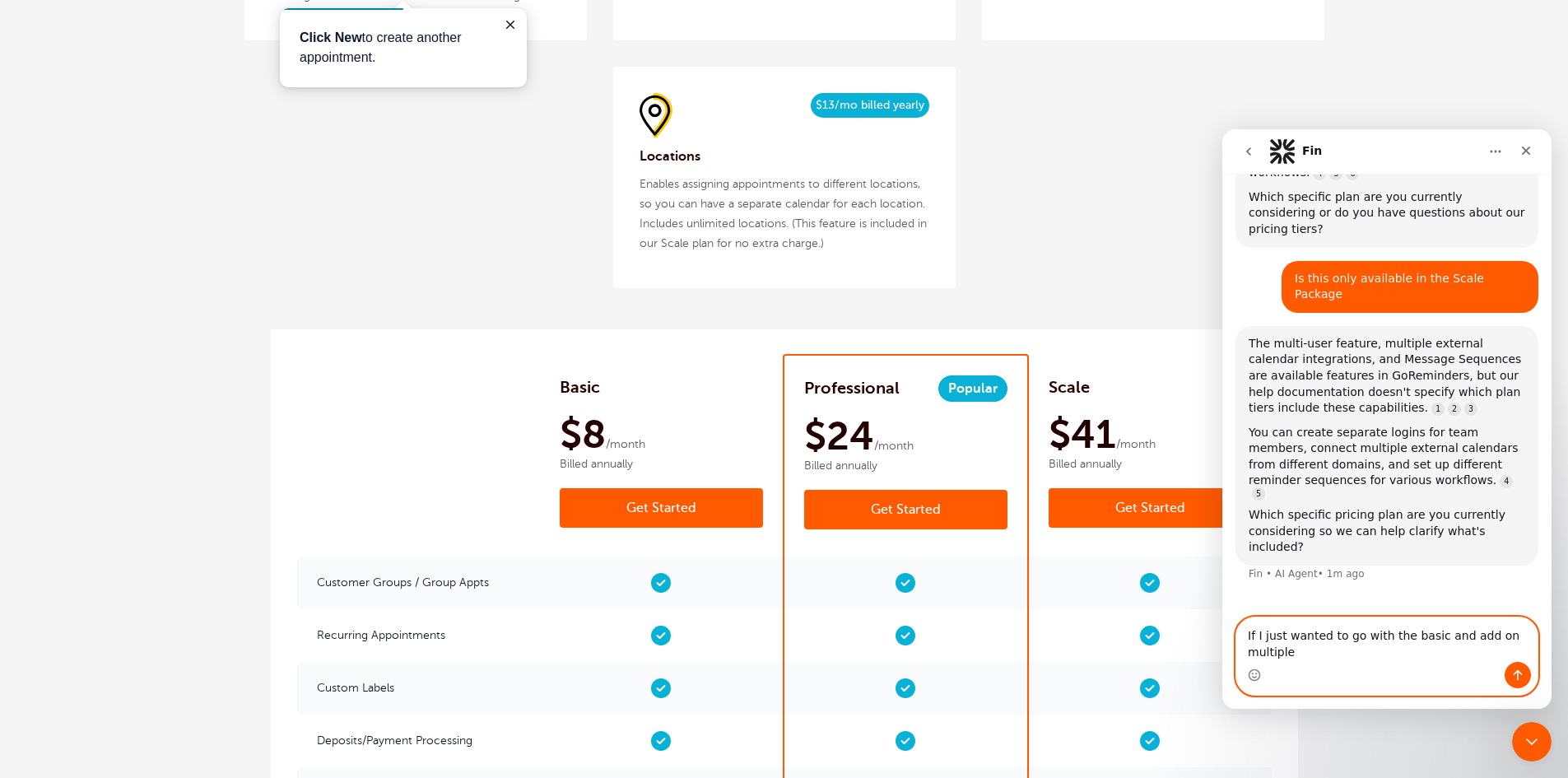
scroll to position [857, 0]
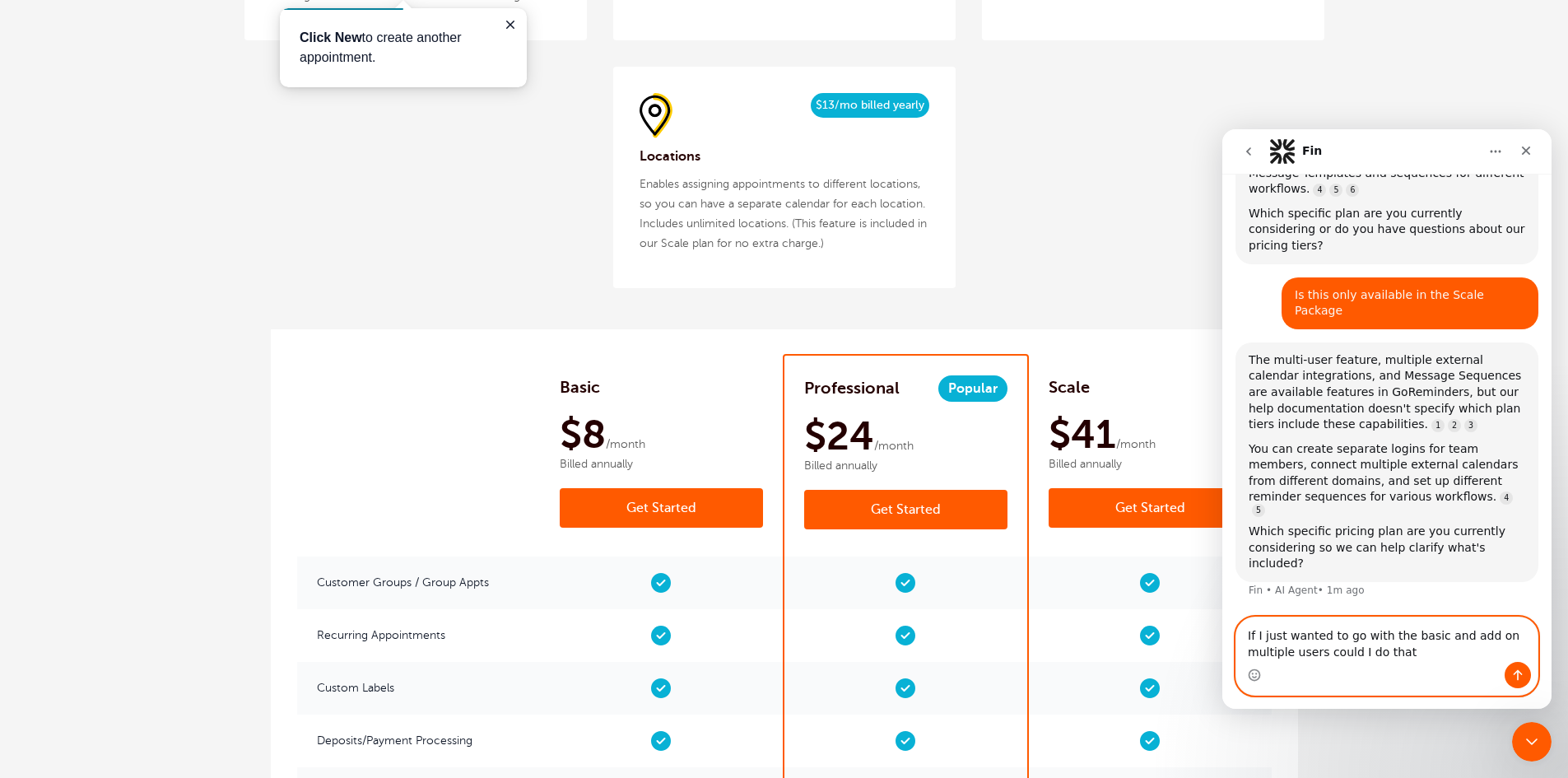
type textarea "If I just wanted to go with the basic and add on multiple users could I do that"
type textarea "and how much would it be"
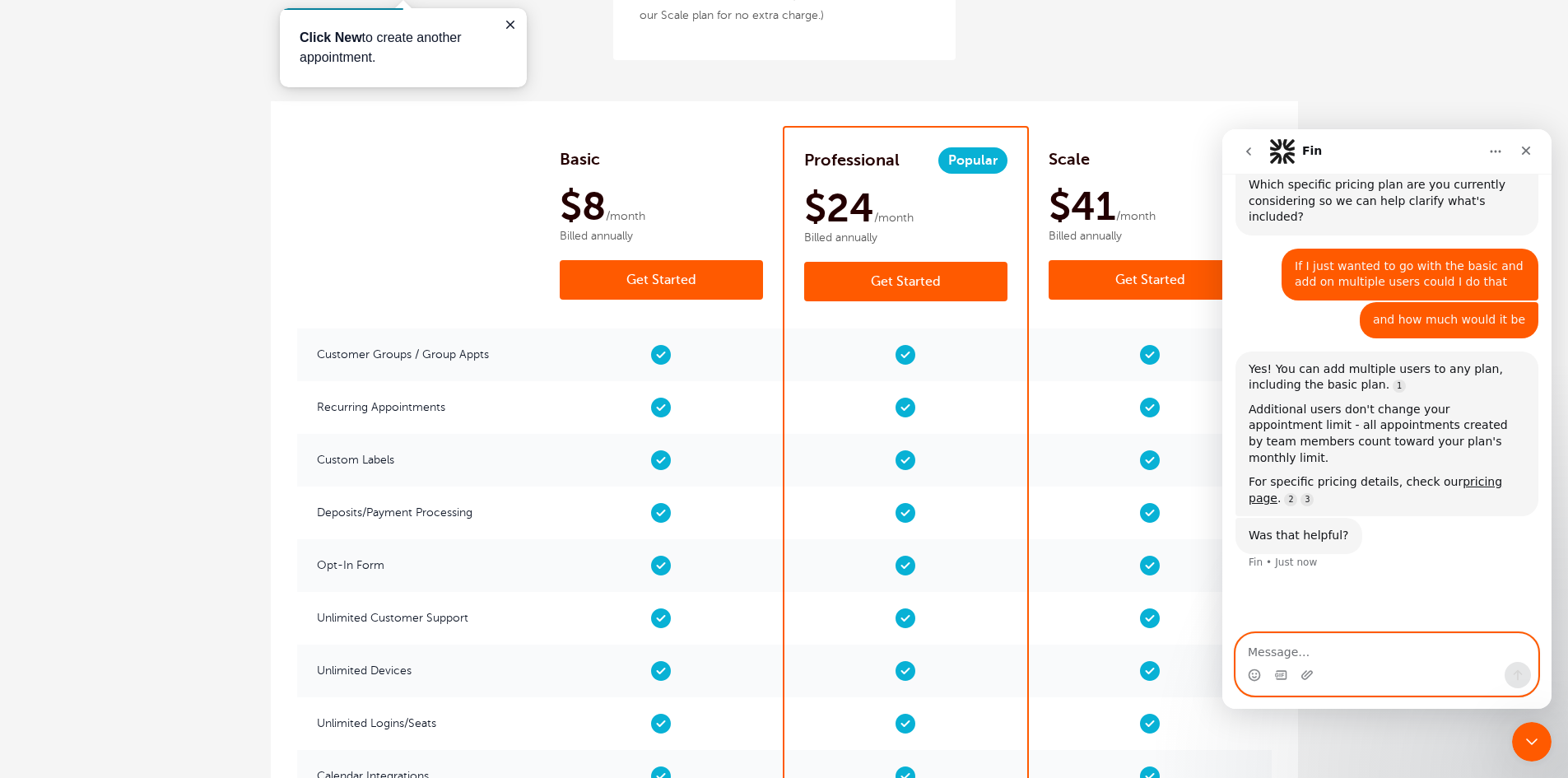
scroll to position [2428, 0]
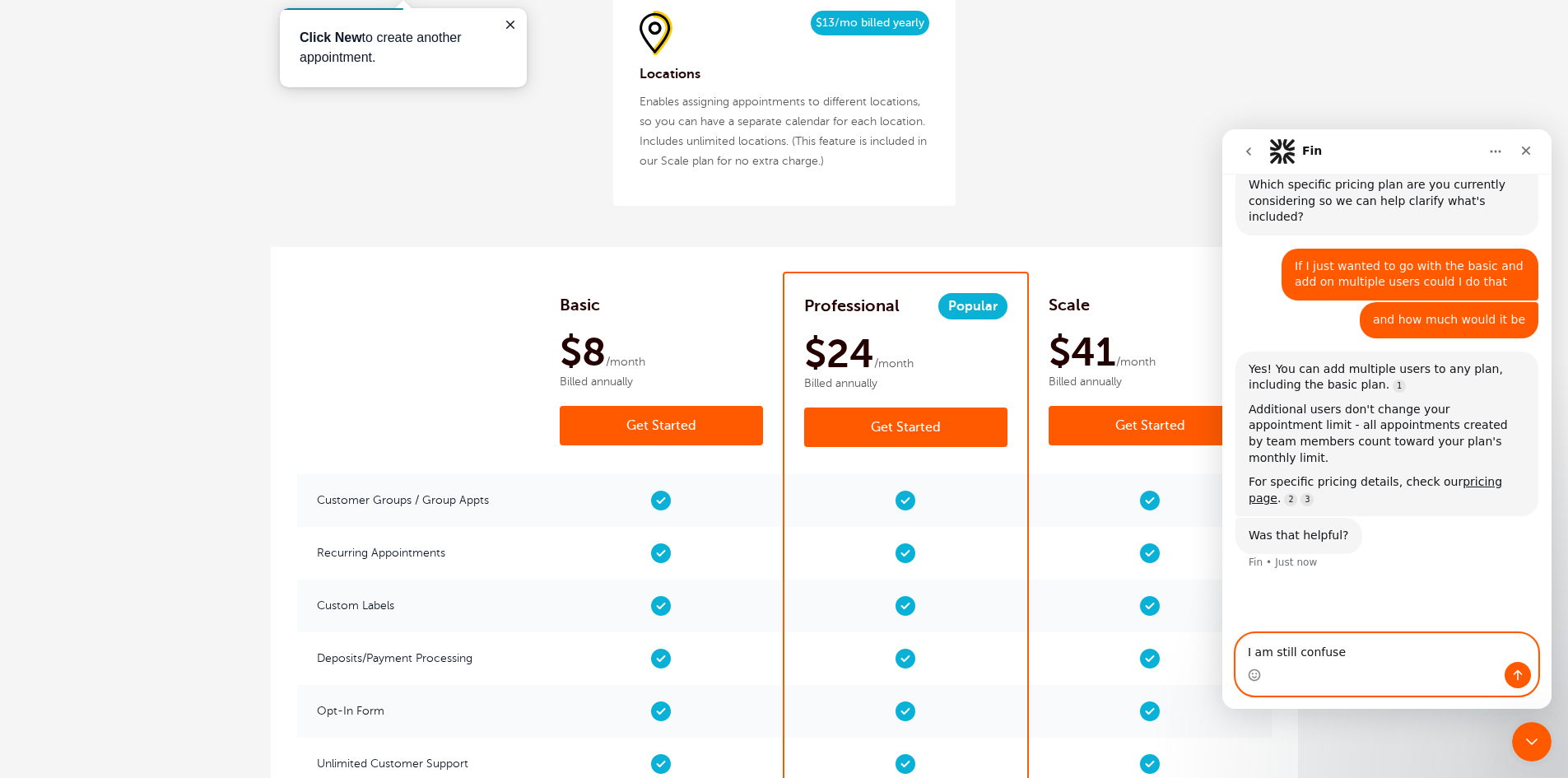
type textarea "I am still confused"
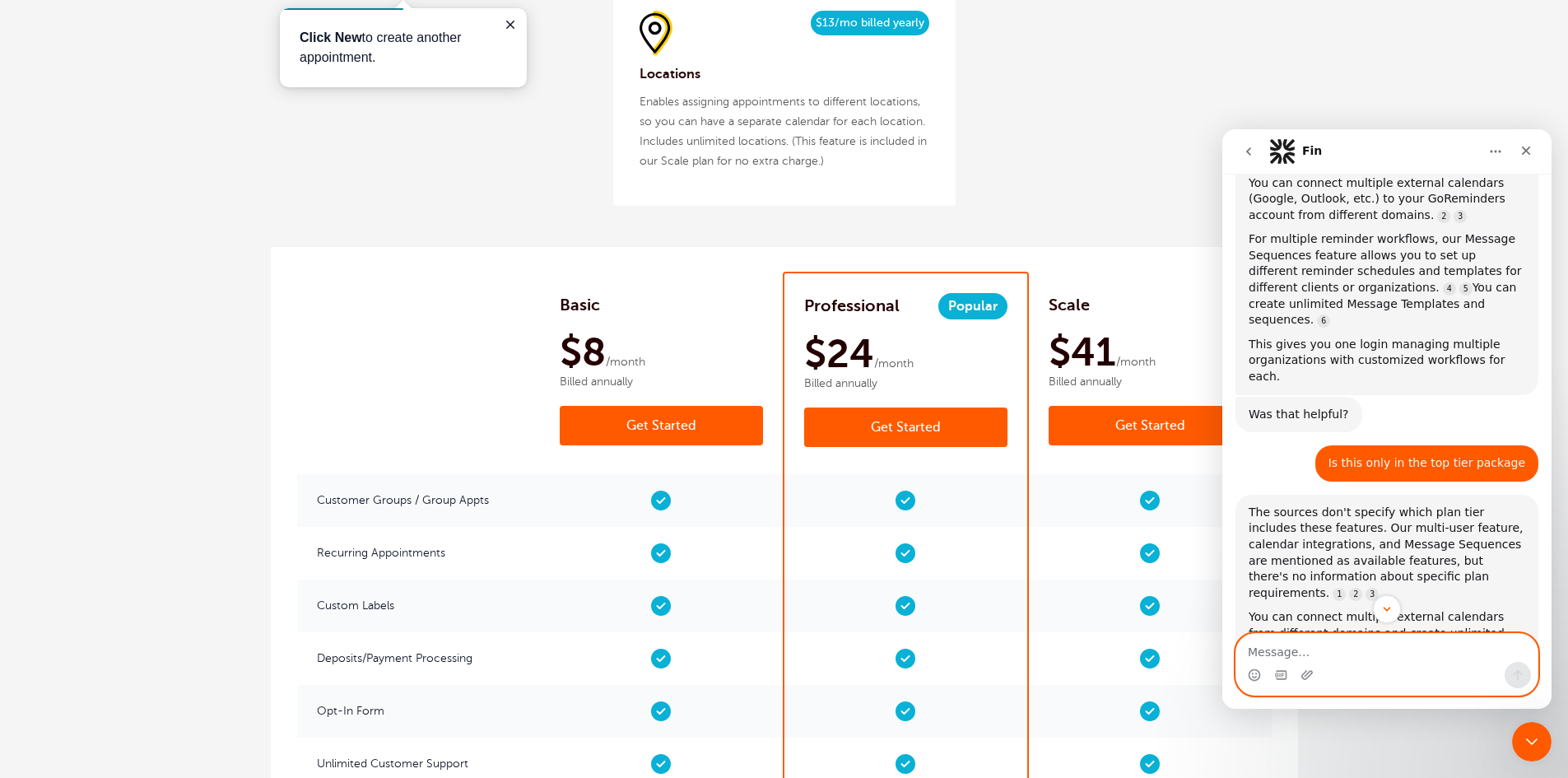
scroll to position [0, 0]
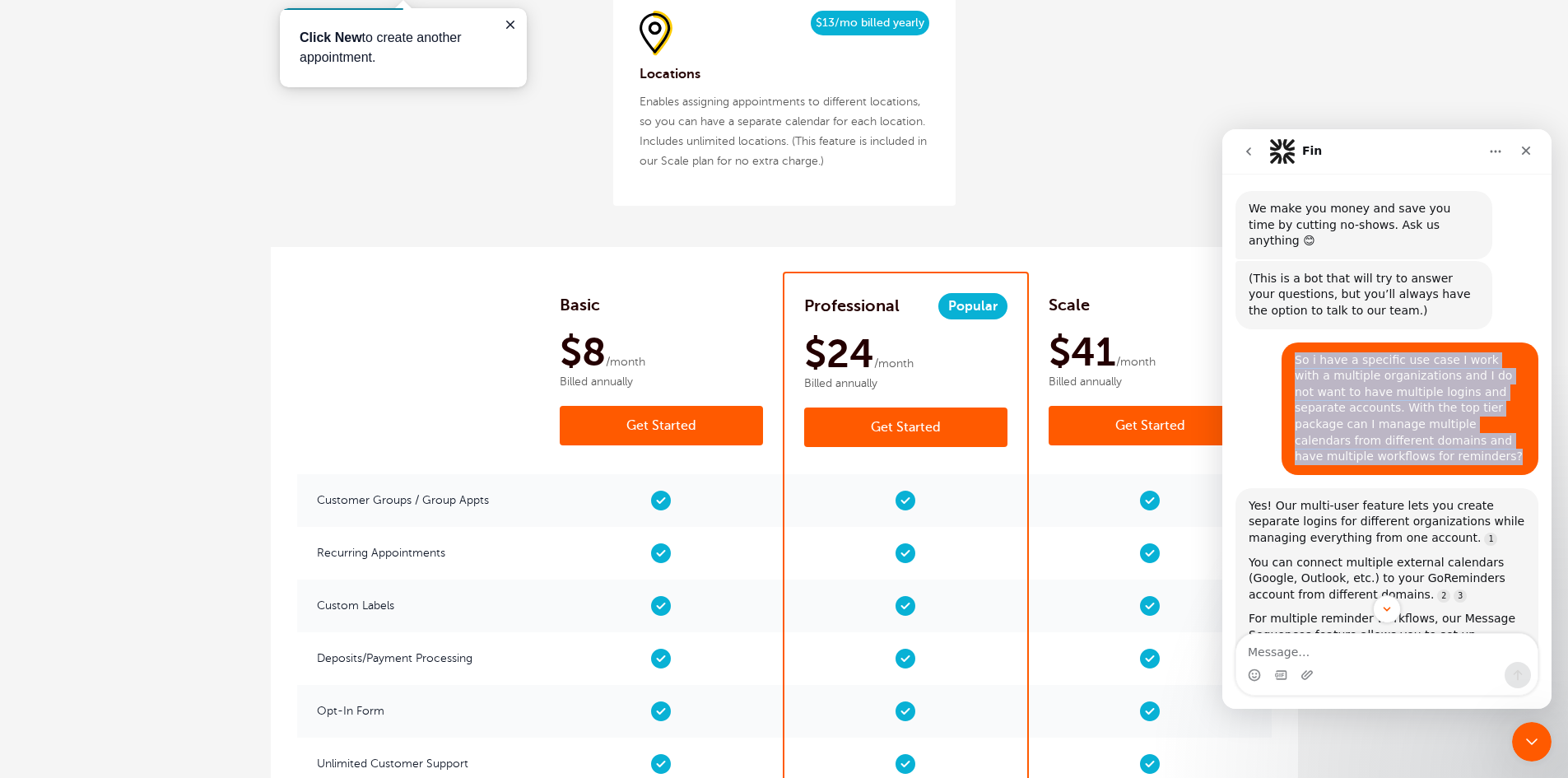
drag, startPoint x: 1520, startPoint y: 426, endPoint x: 1281, endPoint y: 344, distance: 252.7
click at [1282, 344] on div "So i have a specific use case I work with a multiple organizations and I do not…" at bounding box center [1410, 409] width 257 height 133
copy div "So i have a specific use case I work with a multiple organizations and I do not…"
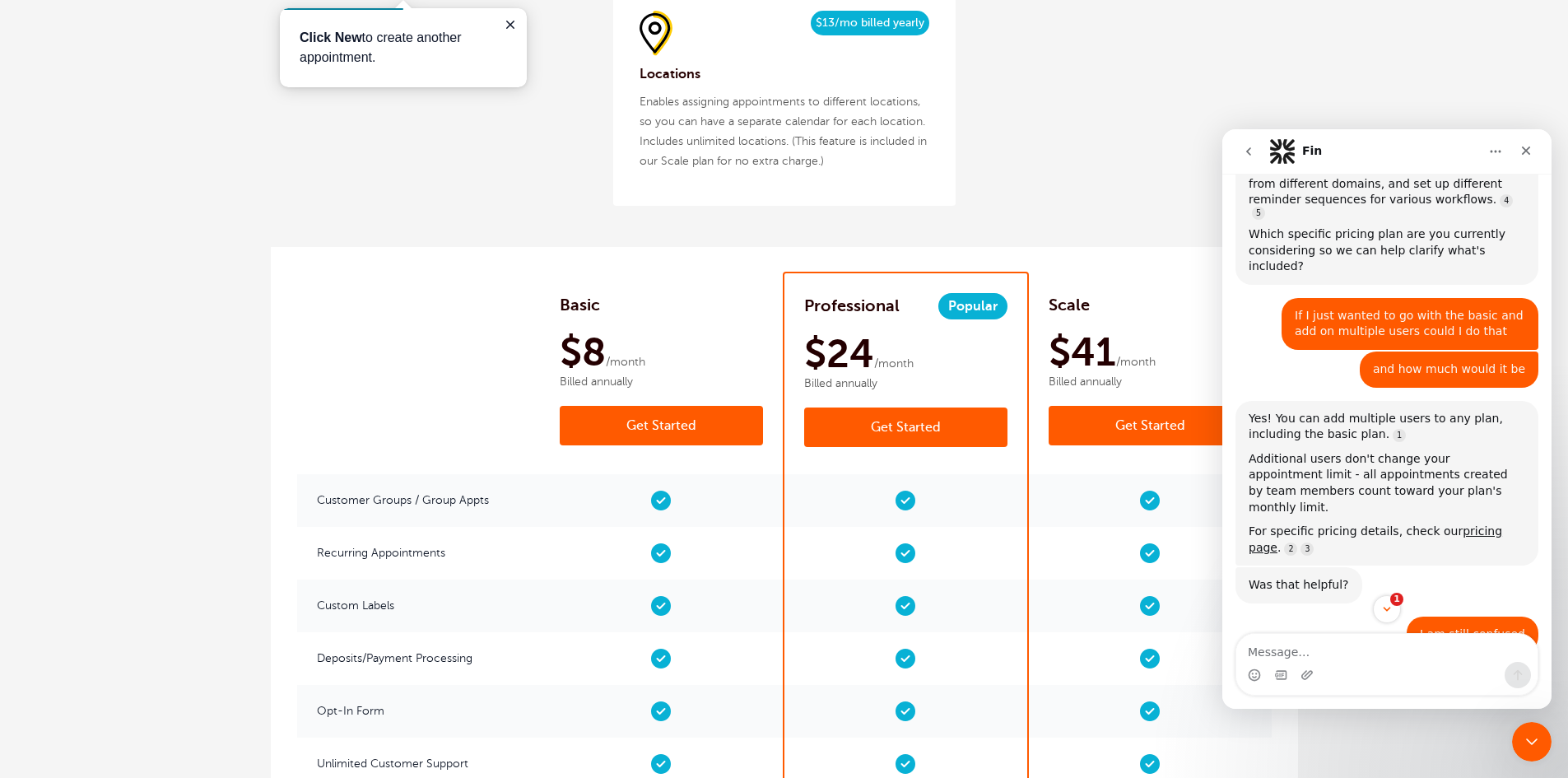
scroll to position [1275, 0]
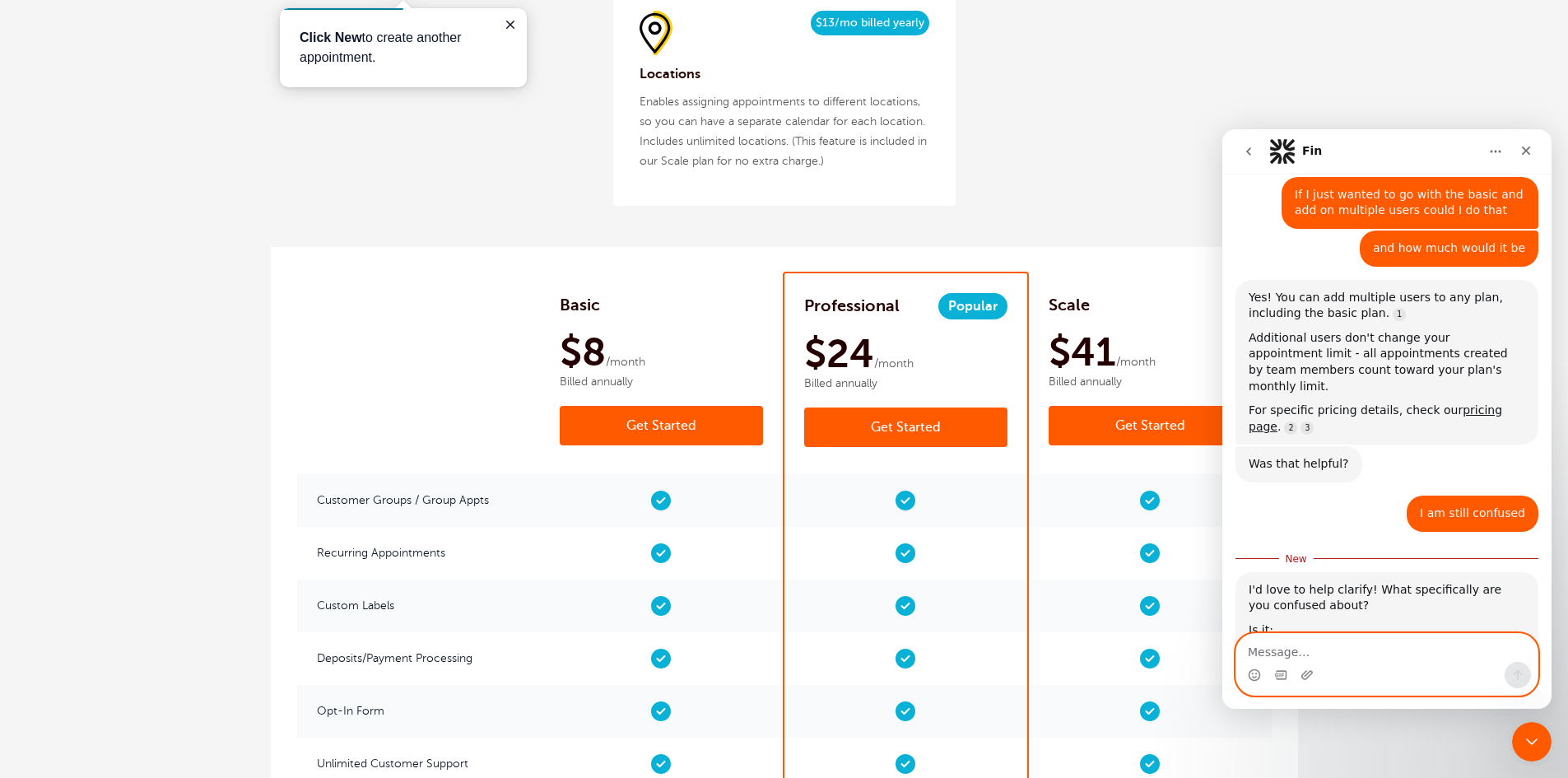
click at [1312, 652] on textarea "Message…" at bounding box center [1387, 648] width 301 height 28
paste textarea "I work across multiple organizations, which means I often juggle different doma…"
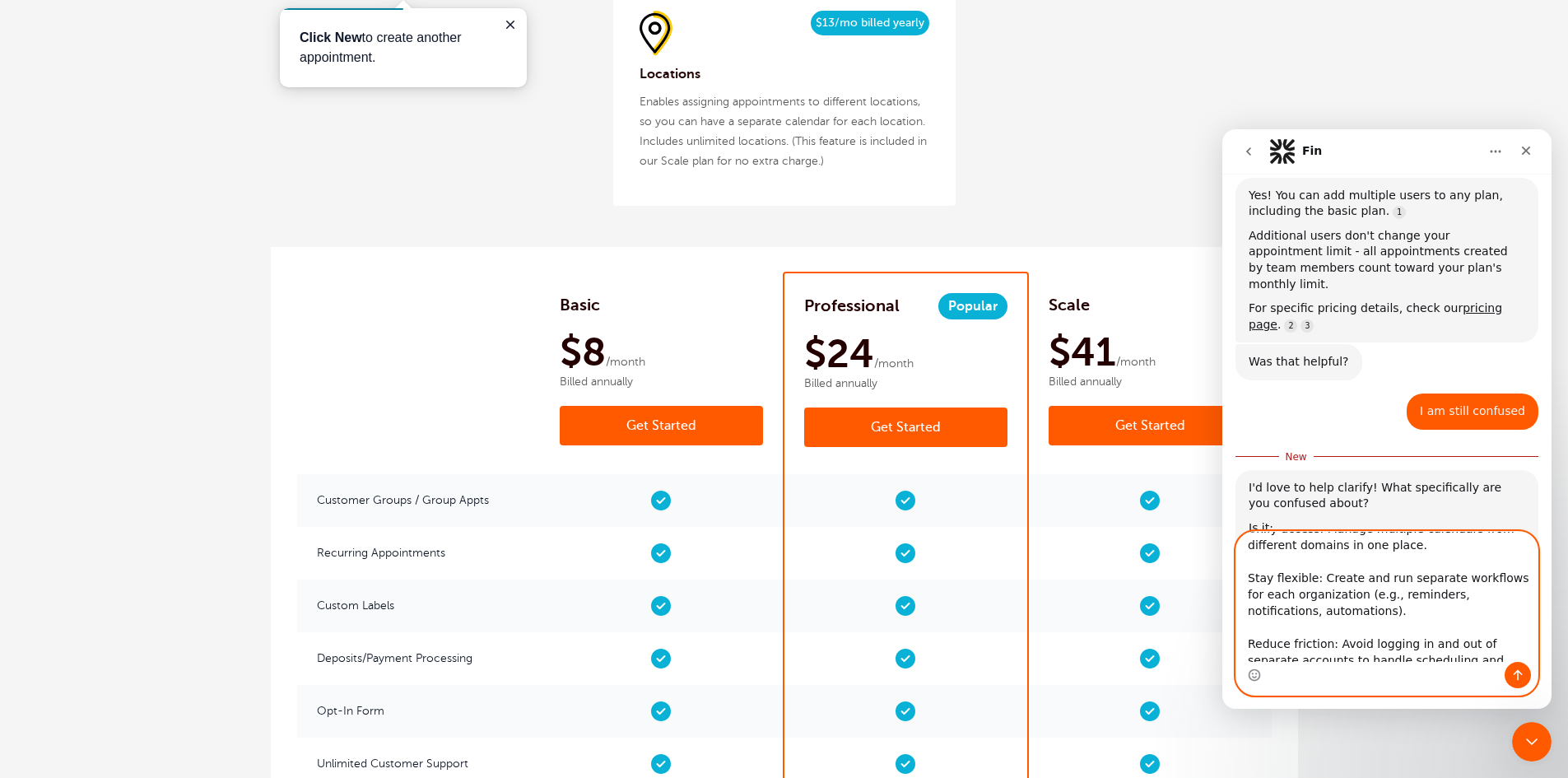
scroll to position [0, 0]
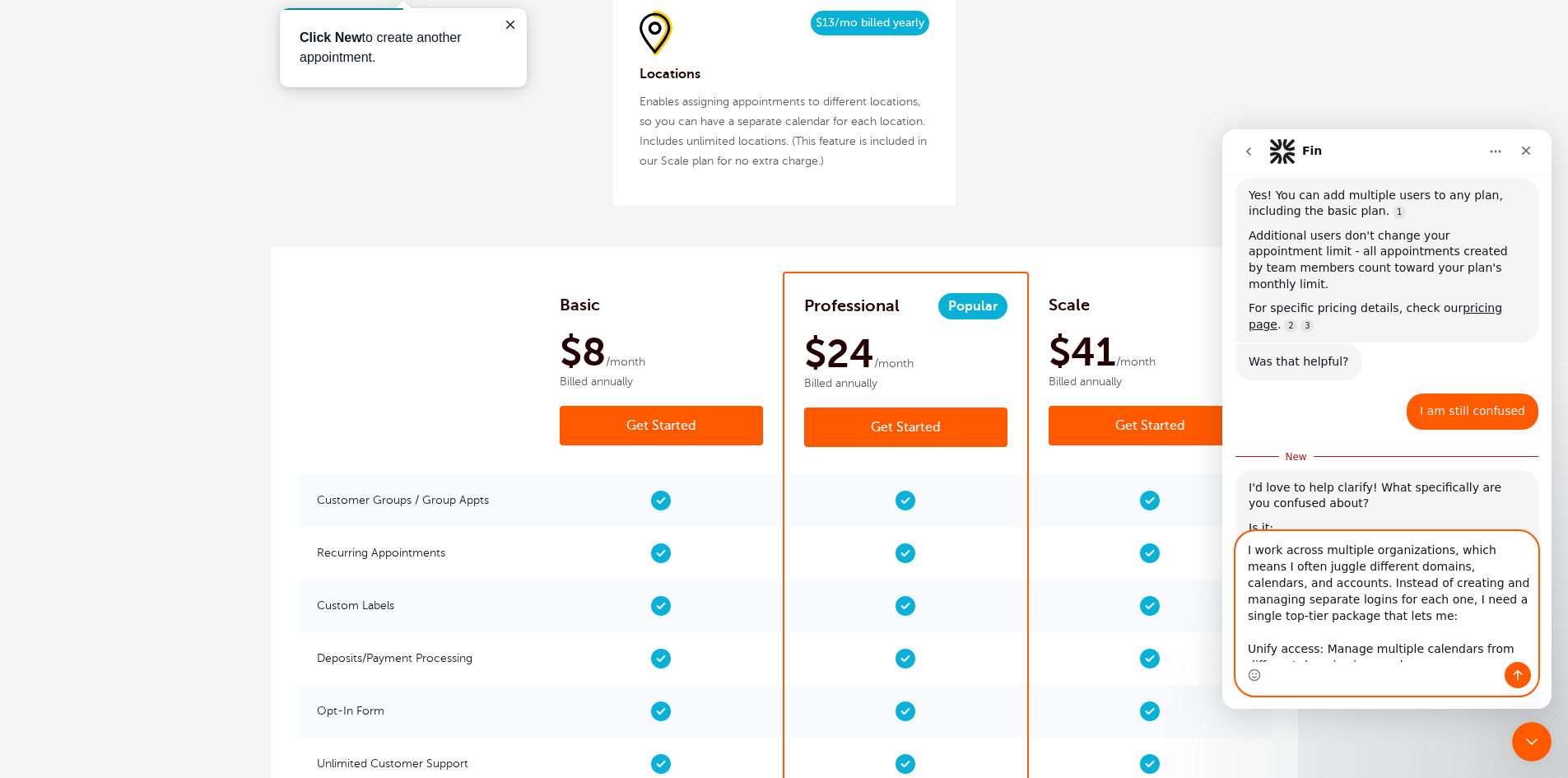
drag, startPoint x: 1465, startPoint y: 599, endPoint x: 1427, endPoint y: 599, distance: 38.0
click at [1427, 599] on textarea "I work across multiple organizations, which means I often juggle different doma…" at bounding box center [1387, 597] width 301 height 130
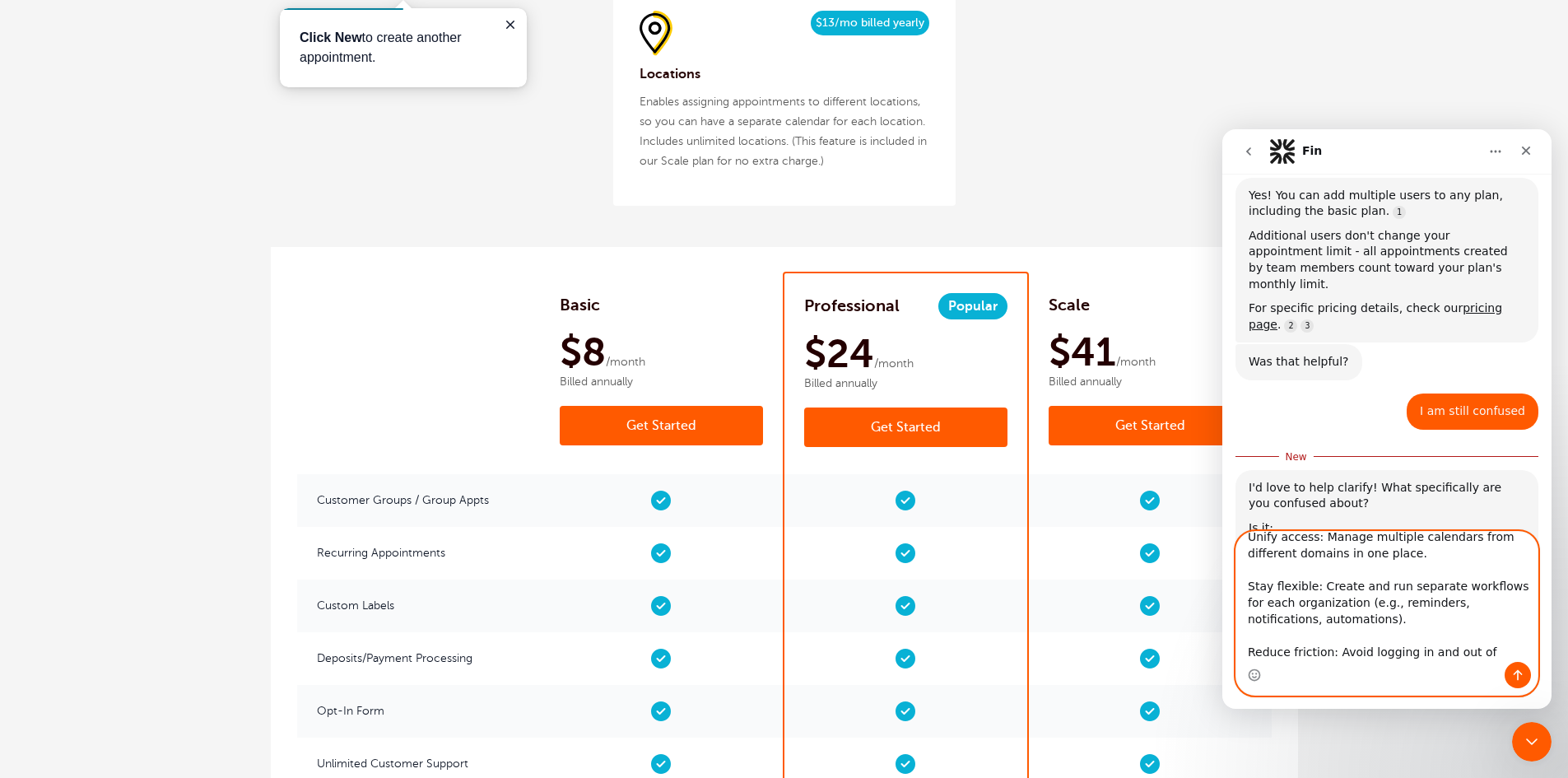
drag, startPoint x: 1312, startPoint y: 620, endPoint x: 1424, endPoint y: 600, distance: 113.8
click at [1424, 600] on textarea "I work across multiple organizations, which means I often juggle different doma…" at bounding box center [1387, 597] width 301 height 130
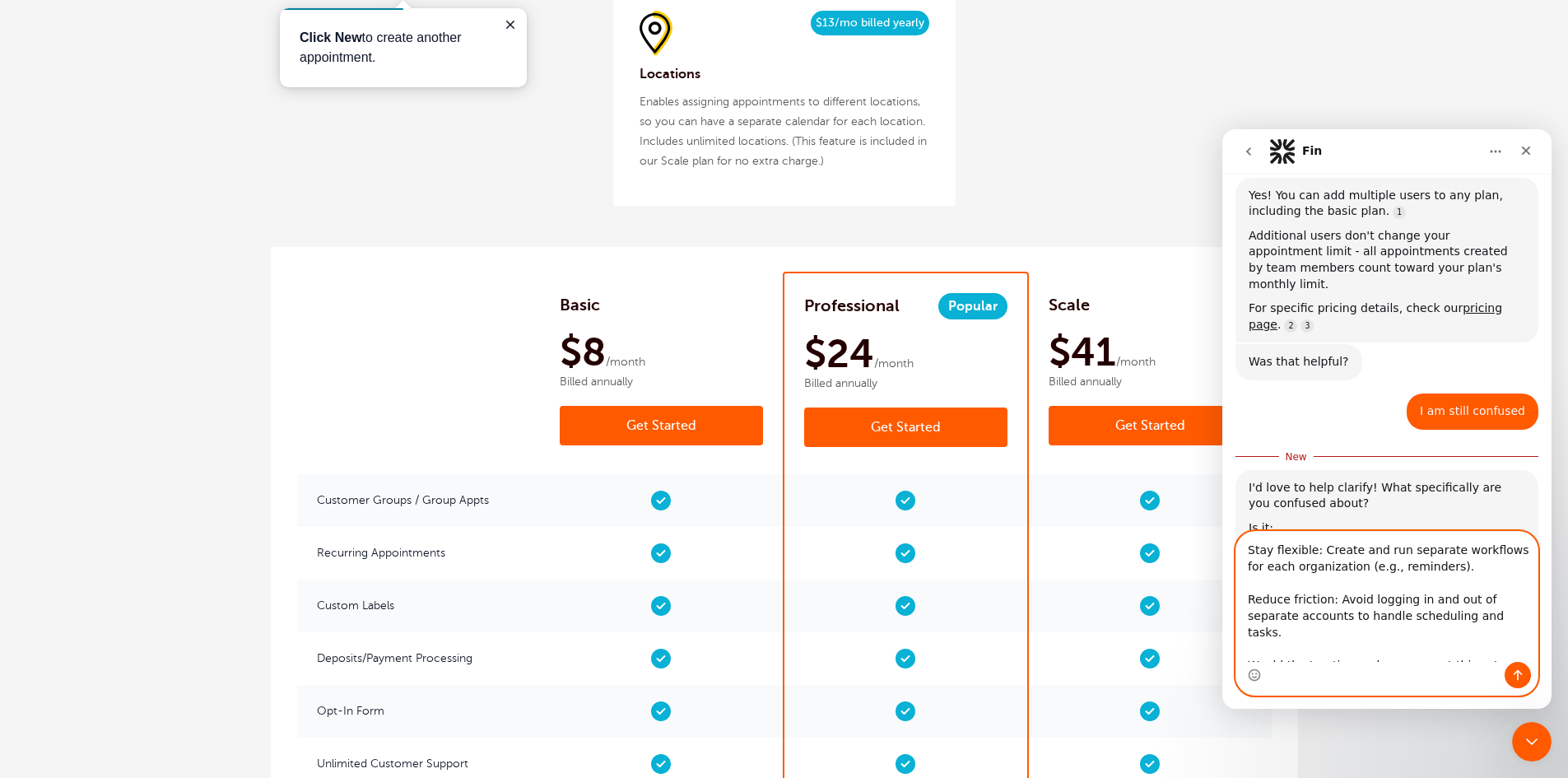
scroll to position [178, 0]
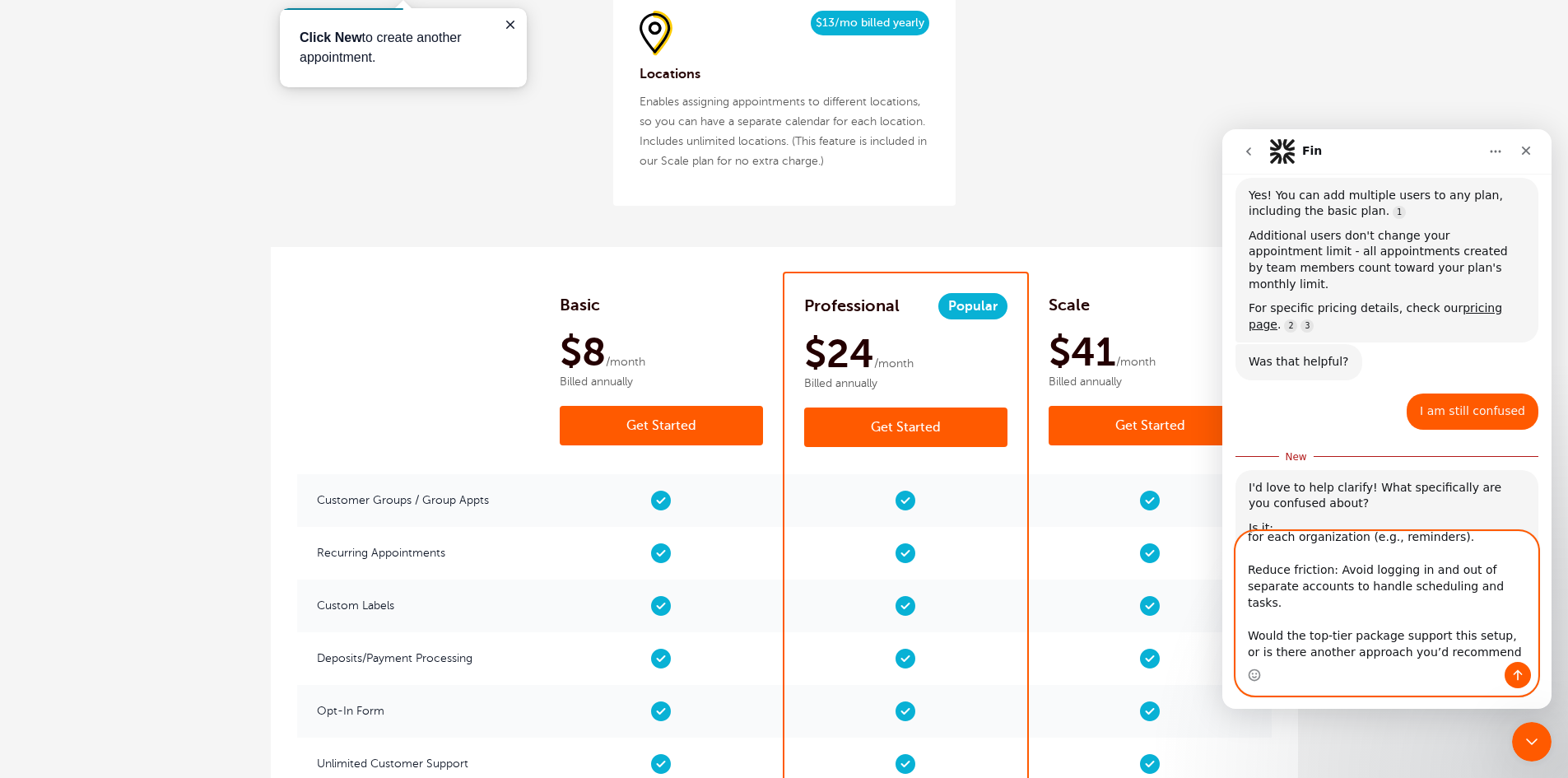
drag, startPoint x: 1343, startPoint y: 621, endPoint x: 1256, endPoint y: 621, distance: 87.0
click at [1256, 621] on textarea "I work across multiple organizations, which means I often juggle different doma…" at bounding box center [1387, 597] width 301 height 130
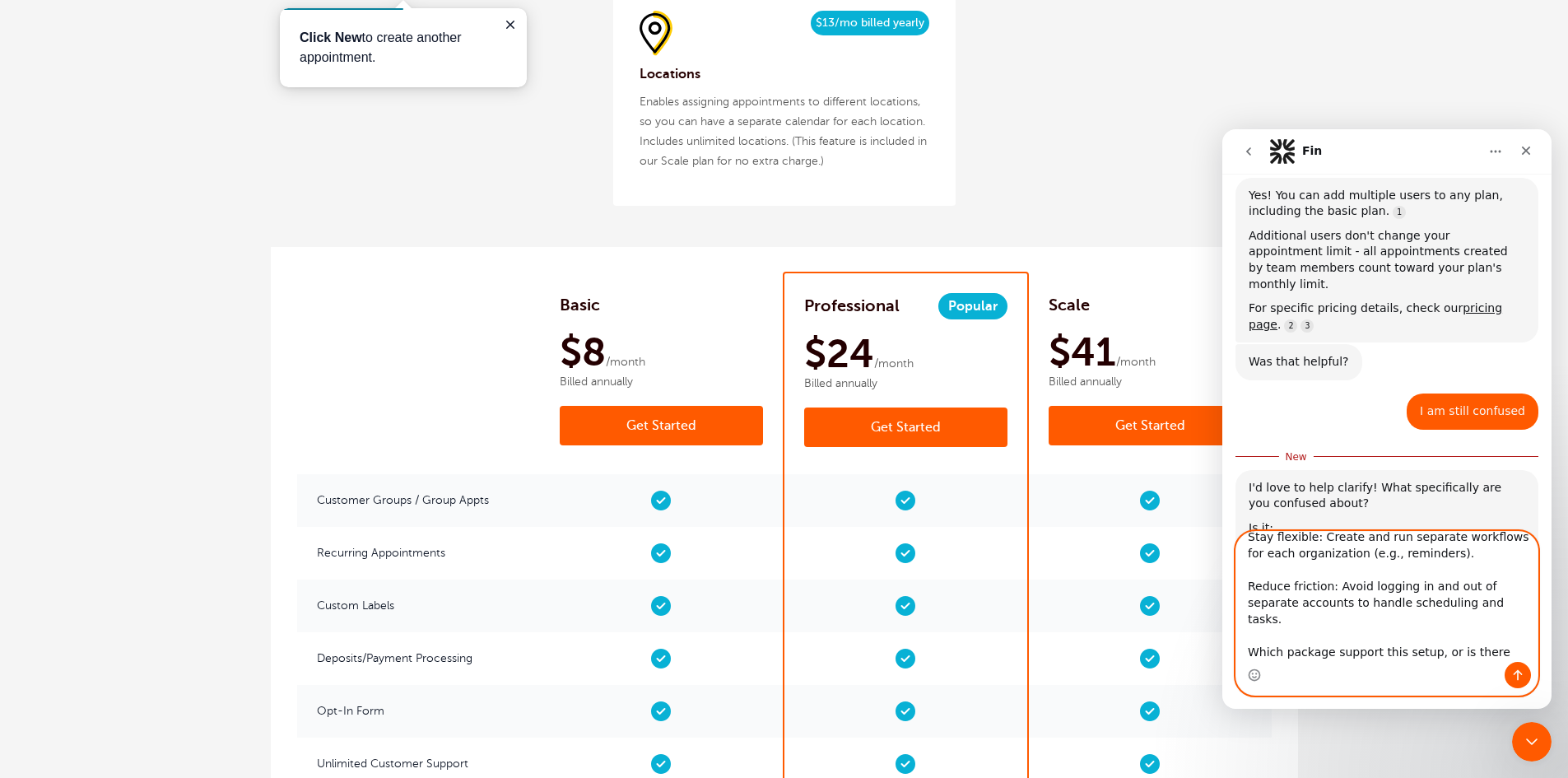
click at [1325, 634] on textarea "I work across multiple organizations, which means I often juggle different doma…" at bounding box center [1387, 597] width 301 height 130
type textarea "I work across multiple organizations, which means I often juggle different doma…"
click at [1511, 672] on icon "Send a message…" at bounding box center [1518, 676] width 13 height 13
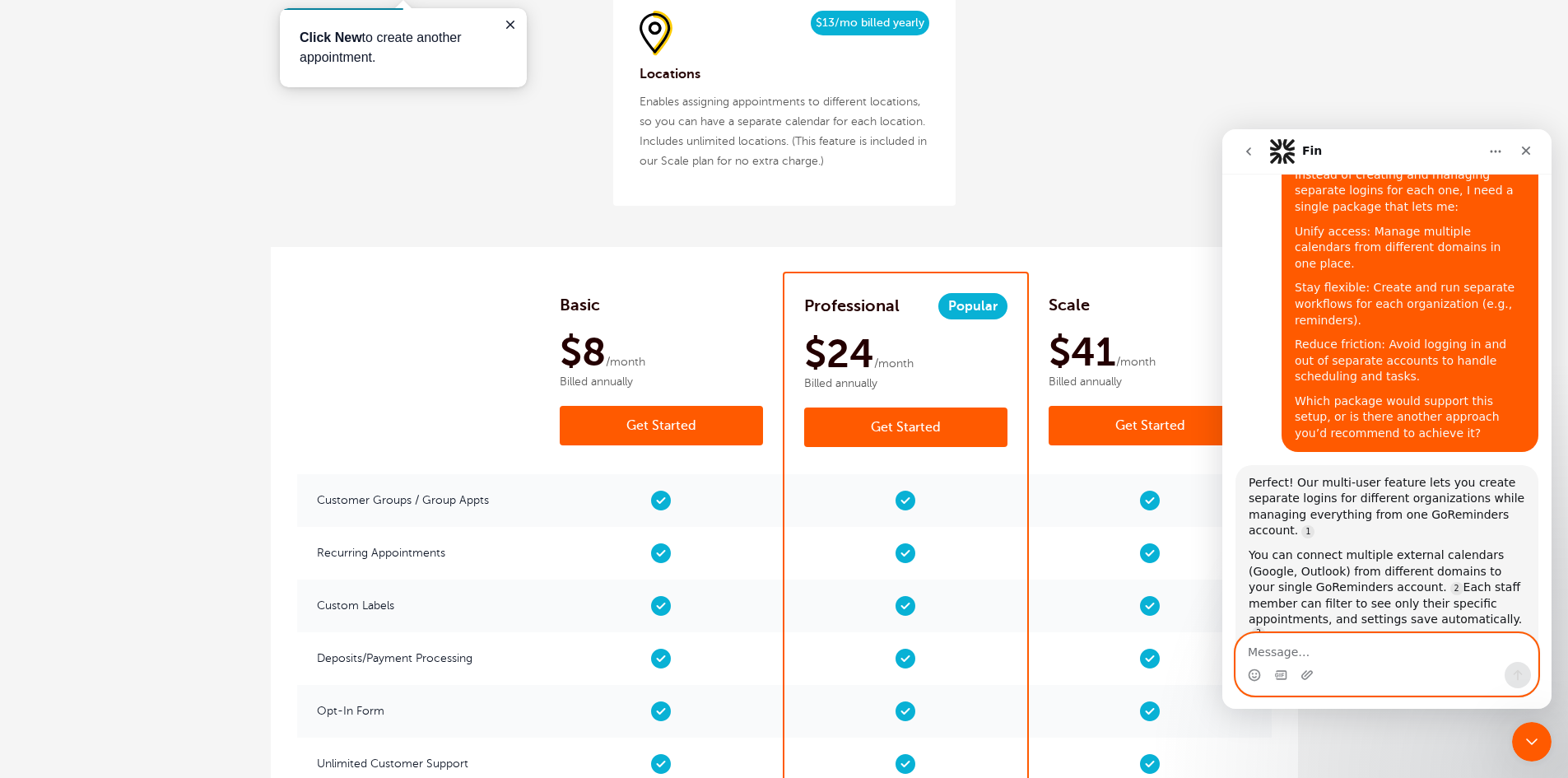
scroll to position [1925, 0]
type textarea "yes can you have a rep contact me"
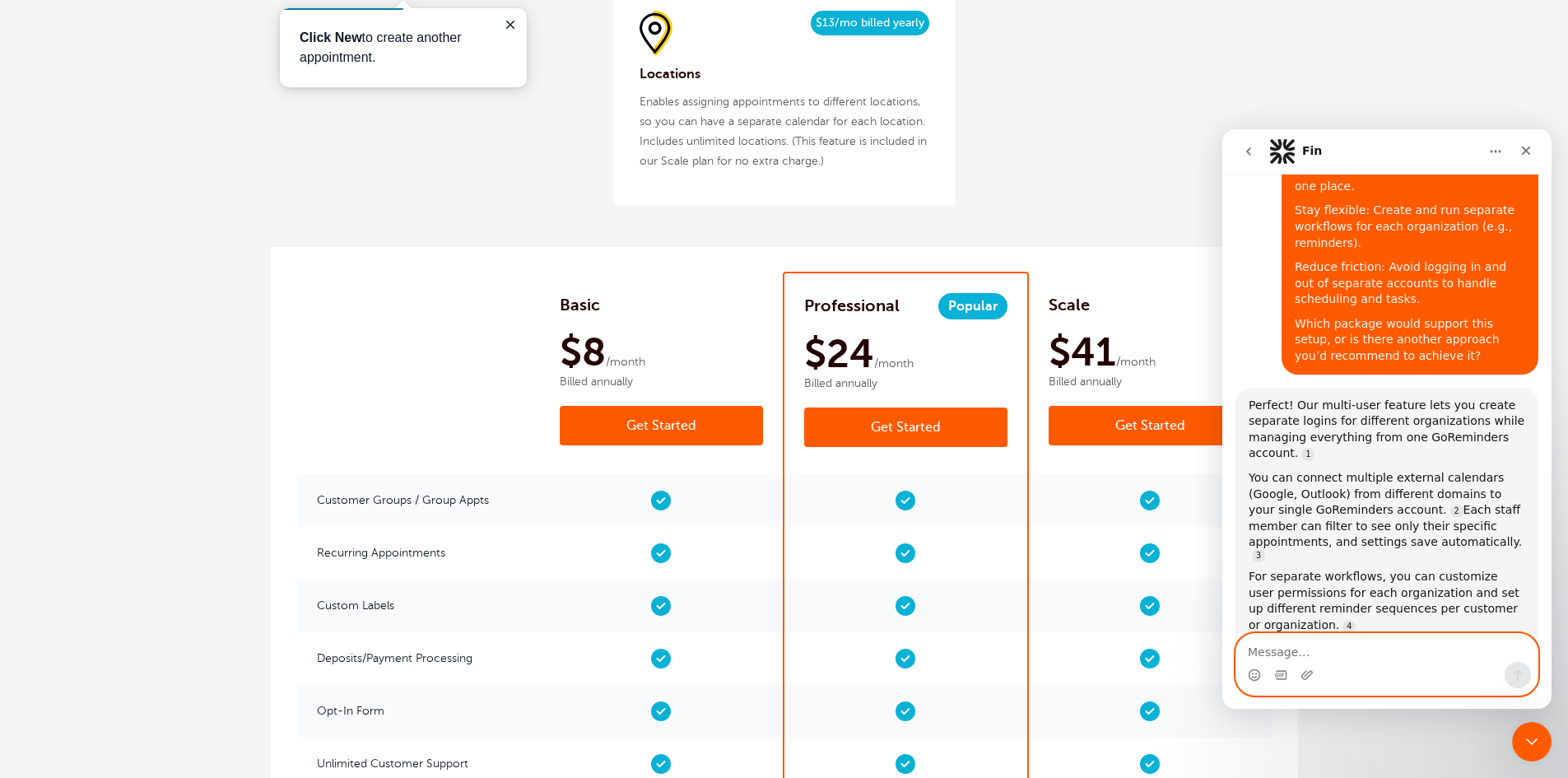
scroll to position [2028, 0]
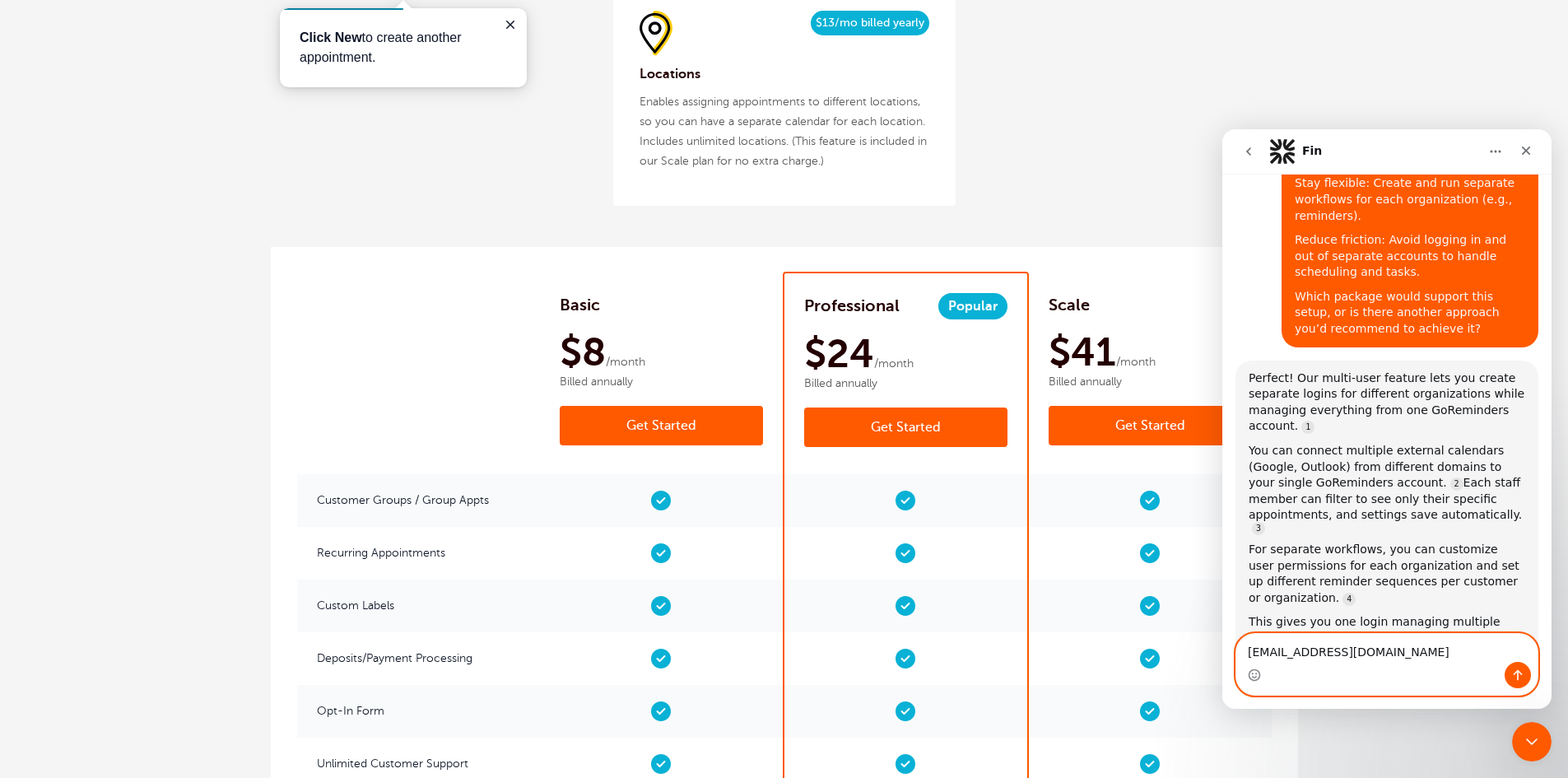
type textarea "[EMAIL_ADDRESS][DOMAIN_NAME]"
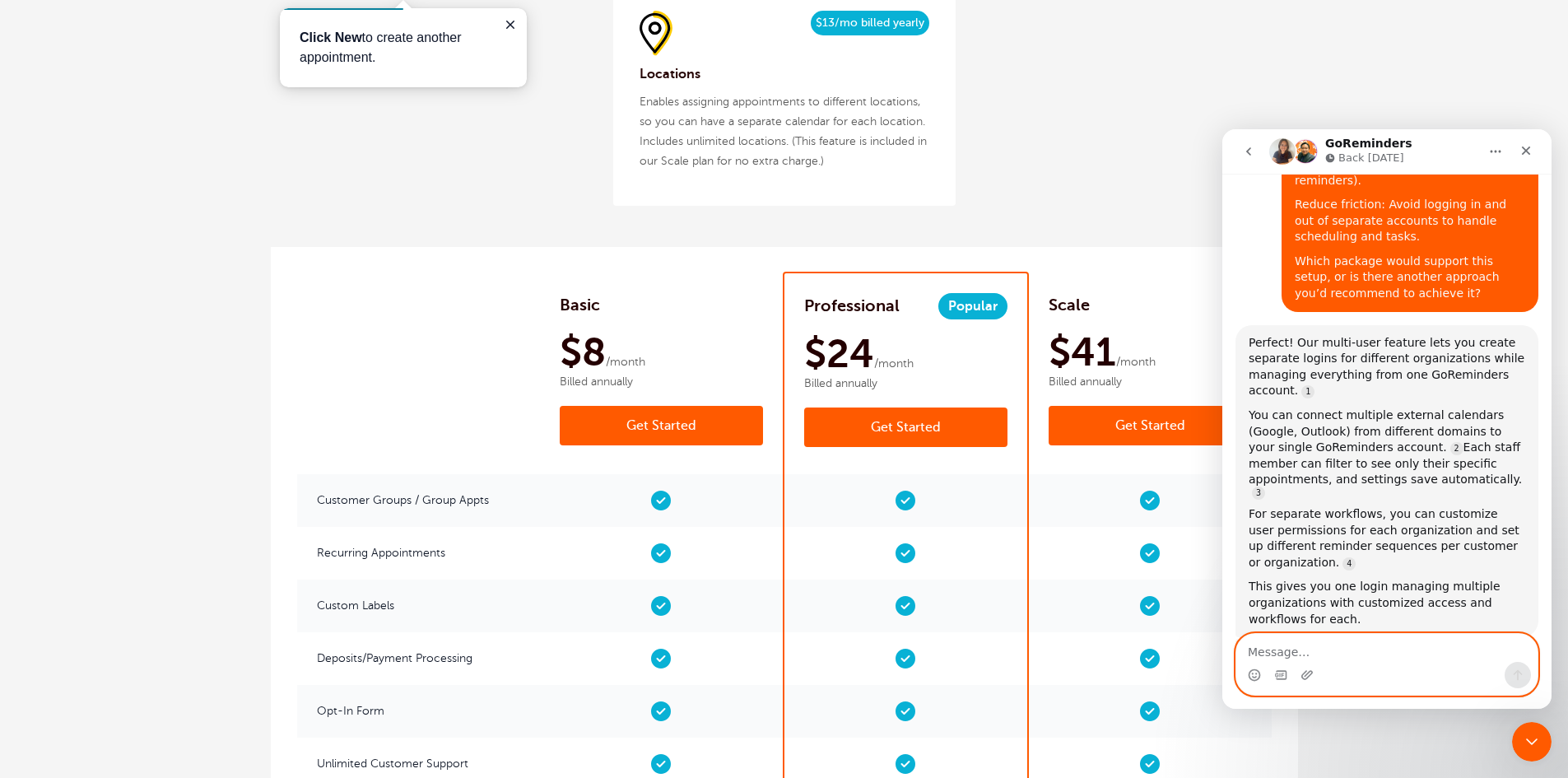
scroll to position [2123, 0]
